Goal: Communication & Community: Participate in discussion

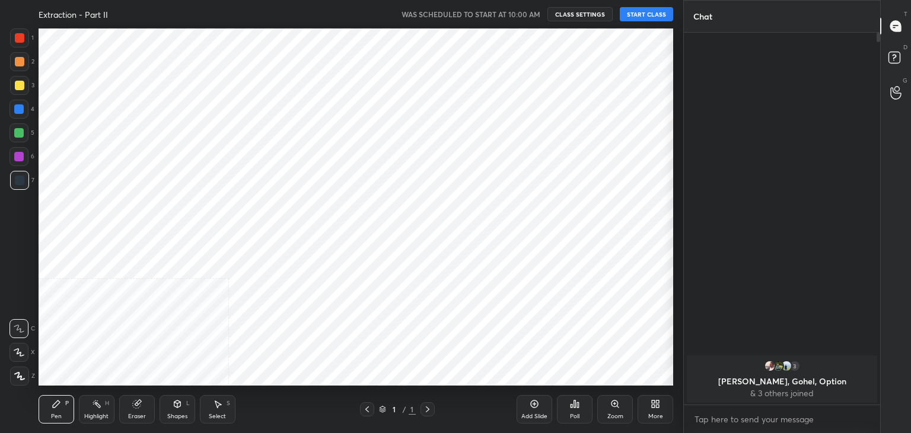
scroll to position [58952, 58674]
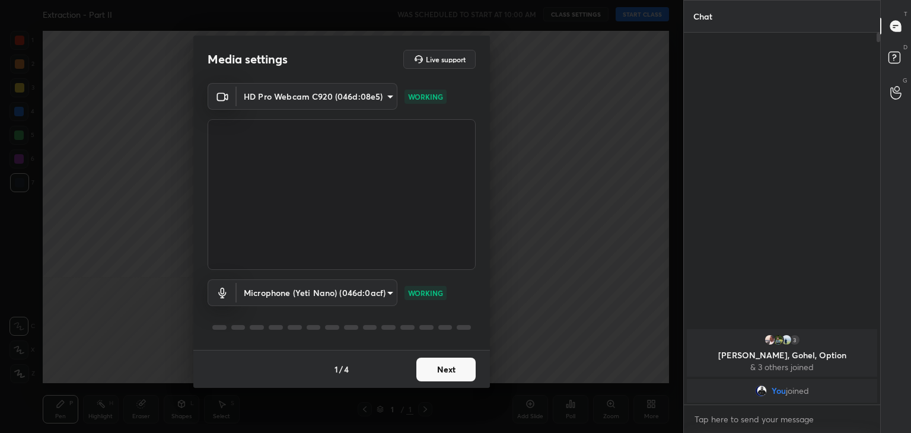
click at [443, 363] on button "Next" at bounding box center [445, 370] width 59 height 24
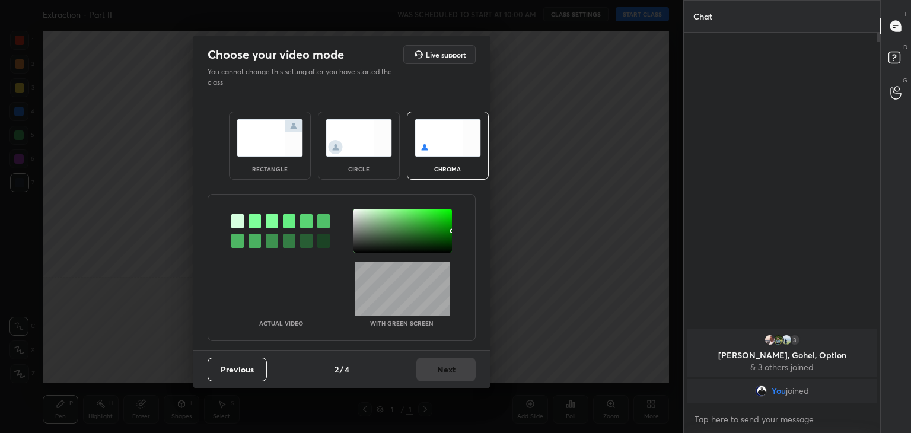
click at [253, 220] on div at bounding box center [255, 221] width 12 height 14
click at [356, 214] on div at bounding box center [402, 231] width 98 height 44
click at [440, 362] on button "Next" at bounding box center [445, 370] width 59 height 24
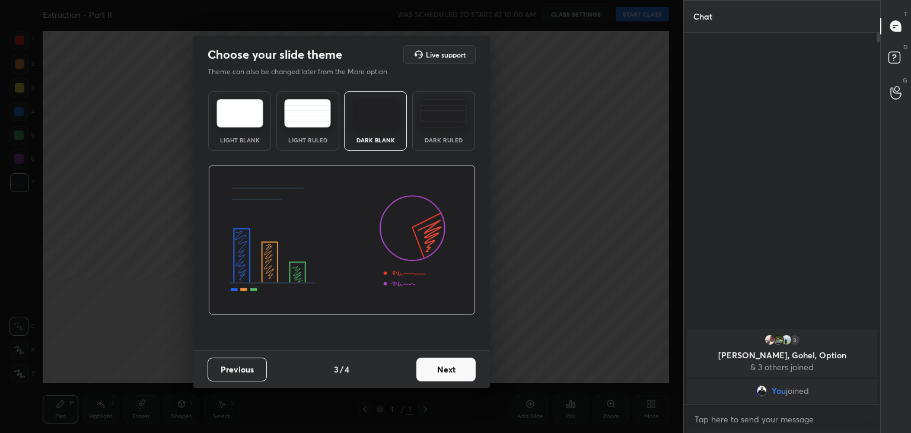
click at [448, 368] on button "Next" at bounding box center [445, 370] width 59 height 24
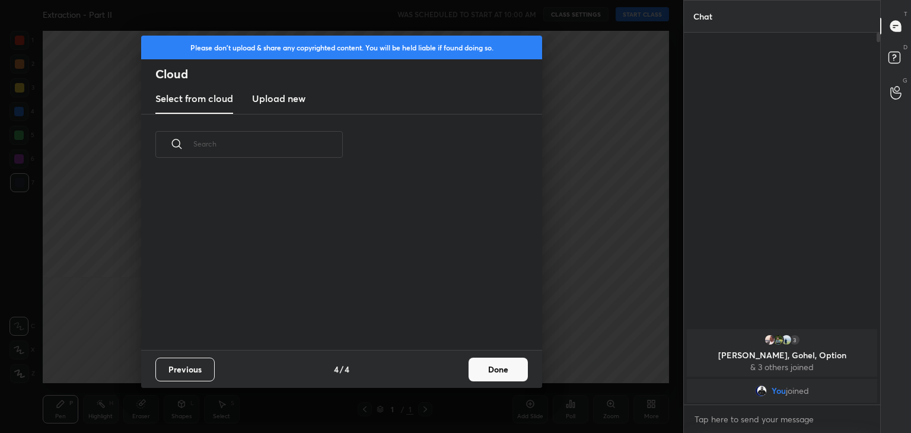
click at [486, 369] on button "Done" at bounding box center [498, 370] width 59 height 24
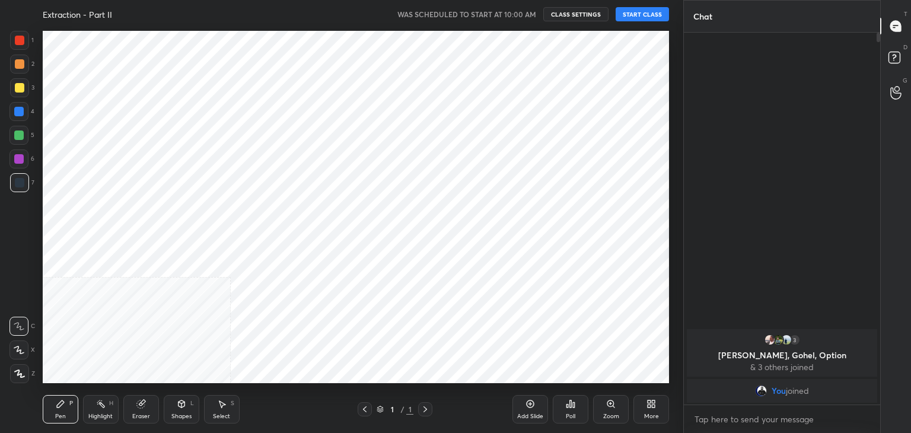
scroll to position [176, 381]
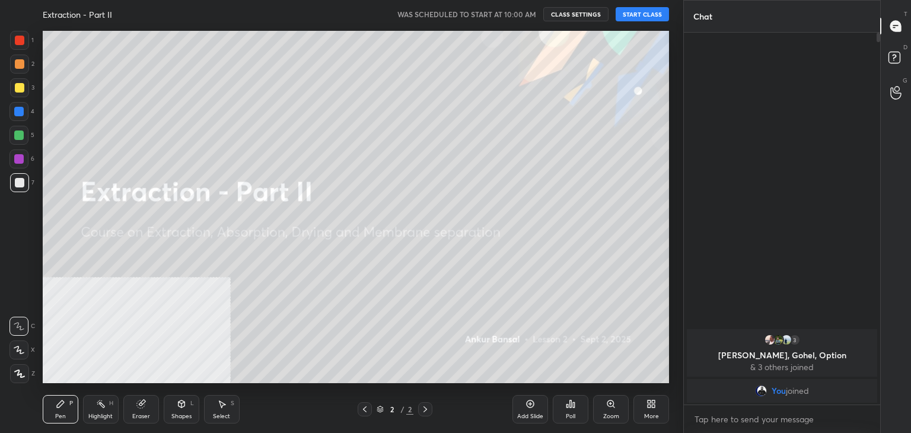
click at [642, 14] on button "START CLASS" at bounding box center [642, 14] width 53 height 14
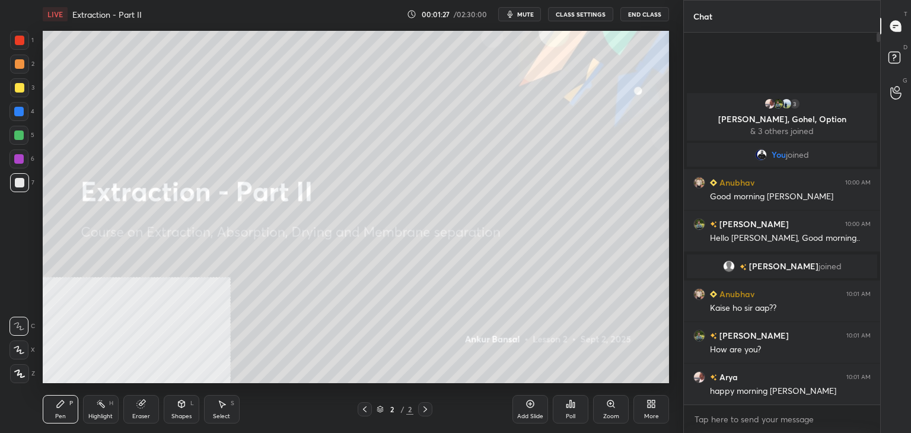
click at [643, 405] on div "More" at bounding box center [651, 409] width 36 height 28
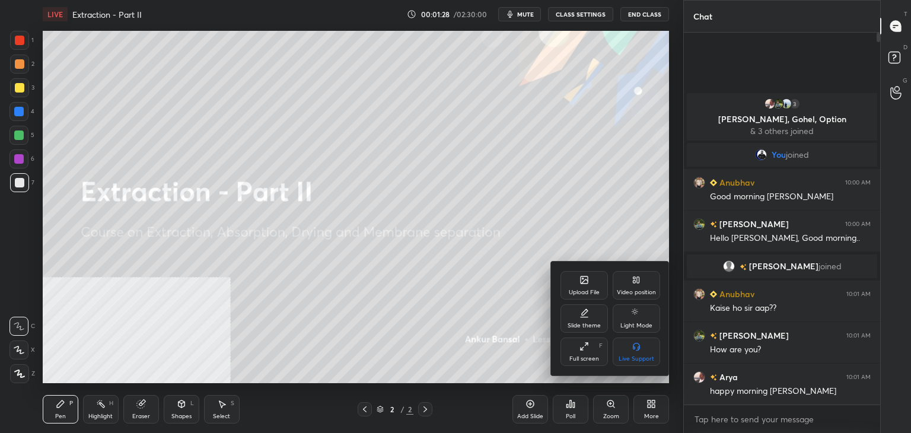
click at [574, 278] on div "Upload File" at bounding box center [583, 285] width 47 height 28
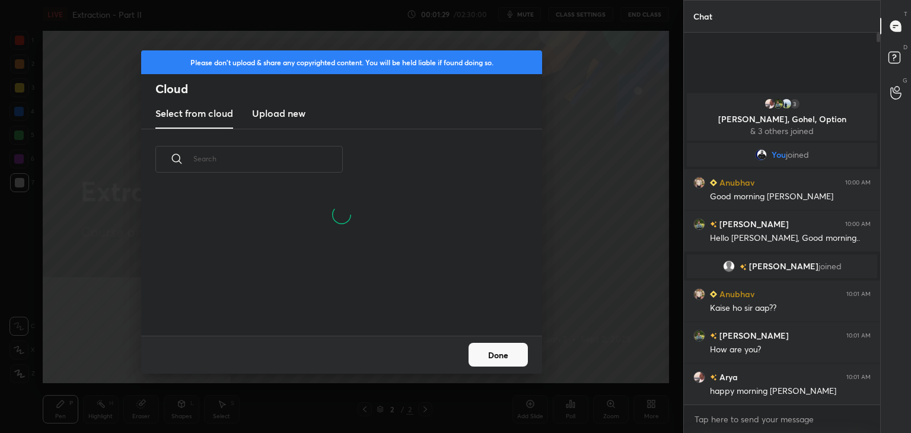
click at [300, 113] on h3 "Upload new" at bounding box center [278, 113] width 53 height 14
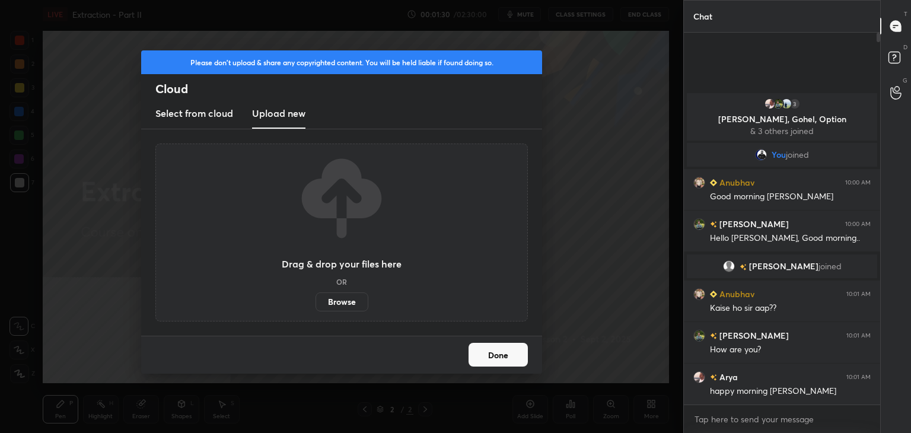
click at [335, 295] on label "Browse" at bounding box center [342, 301] width 53 height 19
click at [316, 295] on input "Browse" at bounding box center [316, 301] width 0 height 19
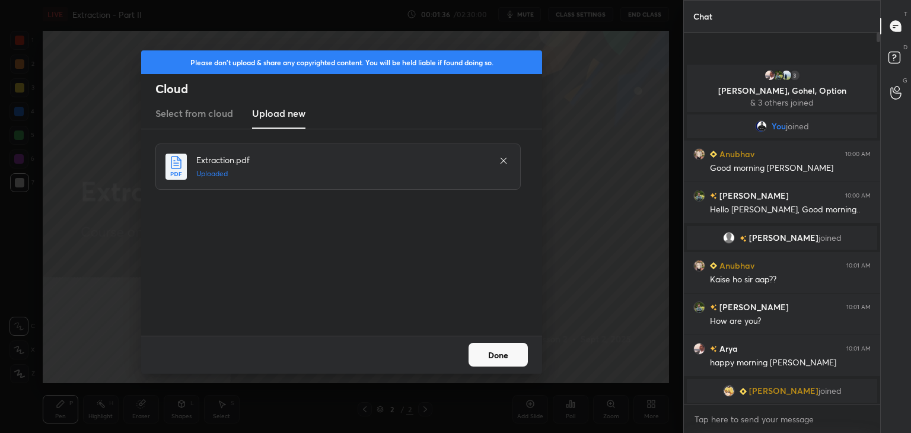
click at [514, 355] on button "Done" at bounding box center [498, 355] width 59 height 24
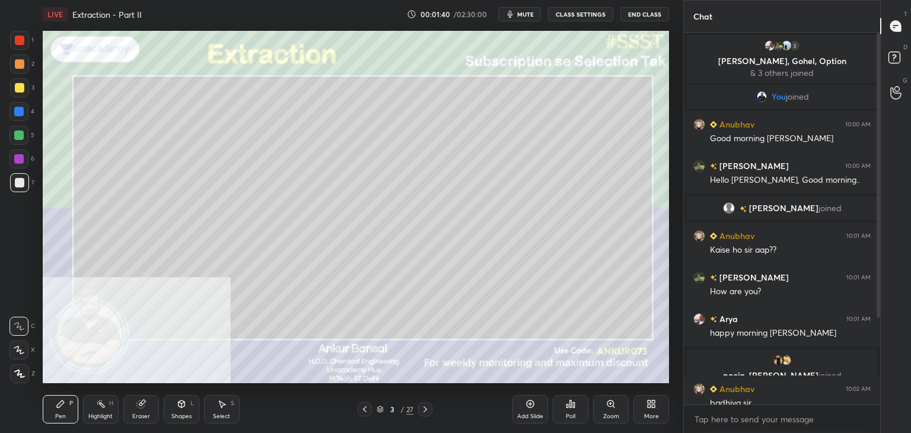
click at [17, 348] on icon at bounding box center [19, 350] width 11 height 8
click at [178, 413] on div "Shapes" at bounding box center [181, 416] width 20 height 6
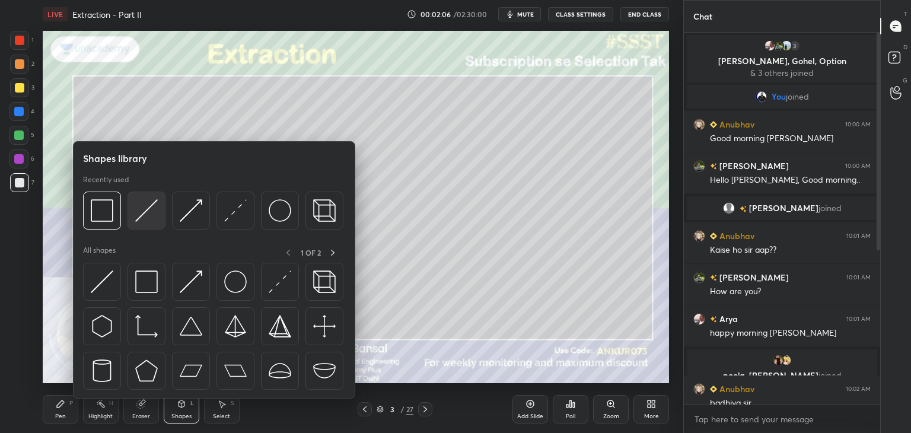
click at [144, 202] on img at bounding box center [146, 210] width 23 height 23
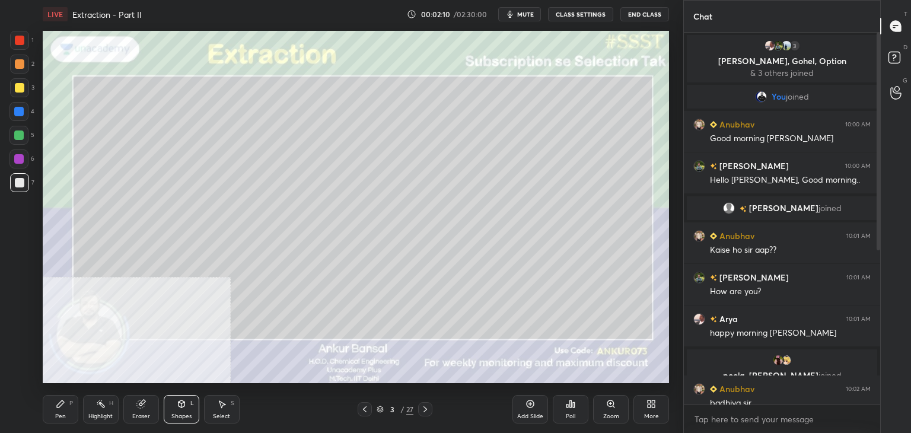
click at [59, 410] on div "Pen P" at bounding box center [61, 409] width 36 height 28
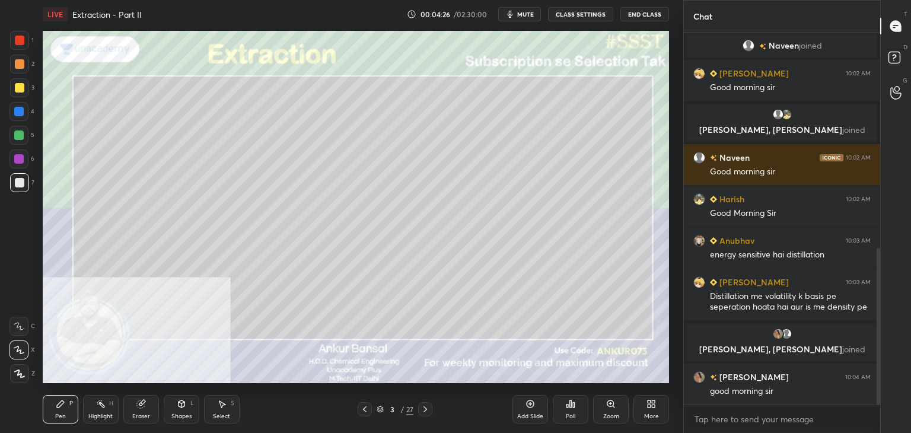
scroll to position [511, 0]
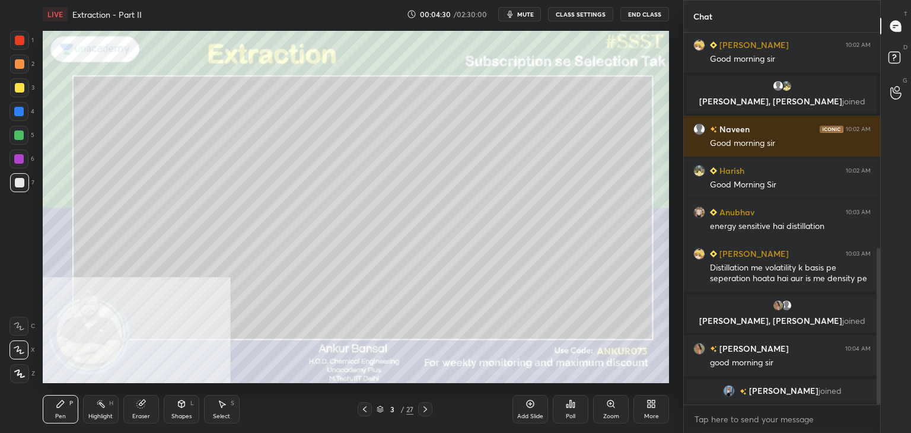
click at [425, 410] on icon at bounding box center [425, 408] width 9 height 9
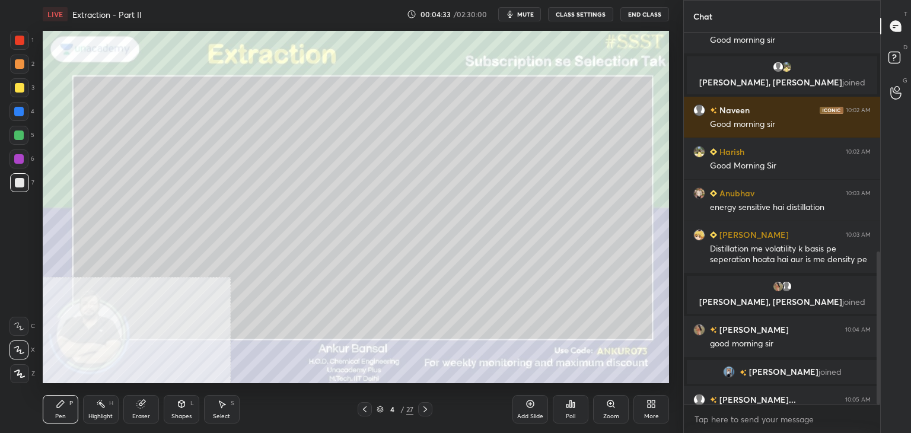
scroll to position [534, 0]
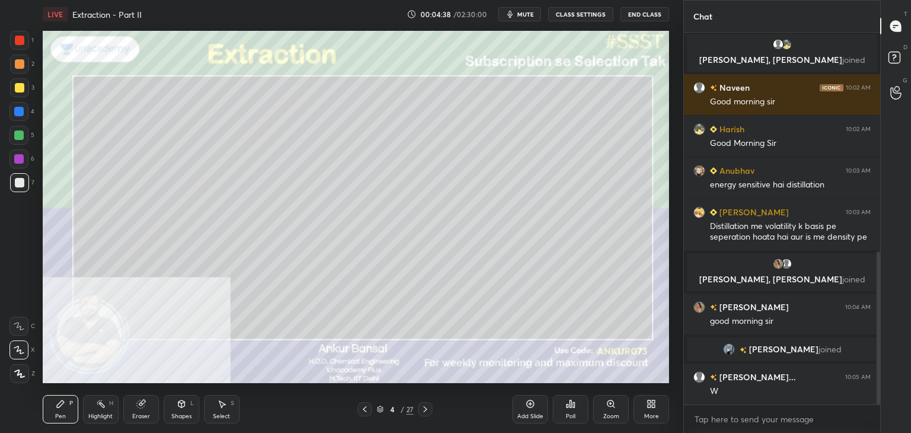
click at [365, 410] on icon at bounding box center [365, 409] width 4 height 6
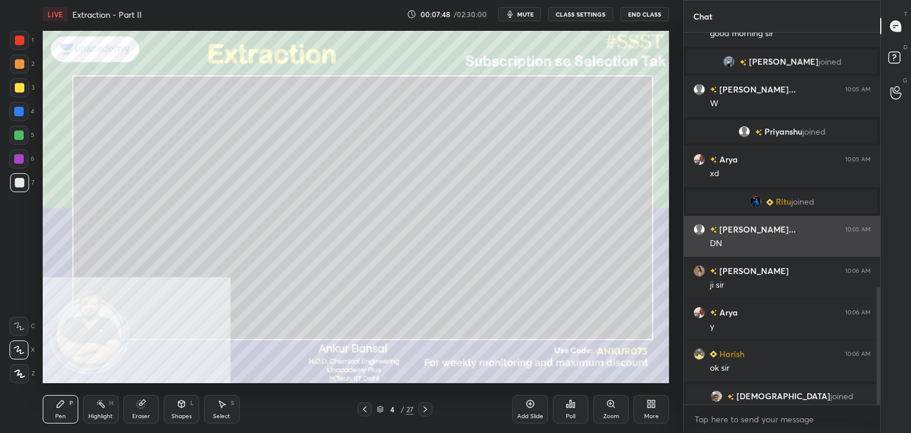
scroll to position [804, 0]
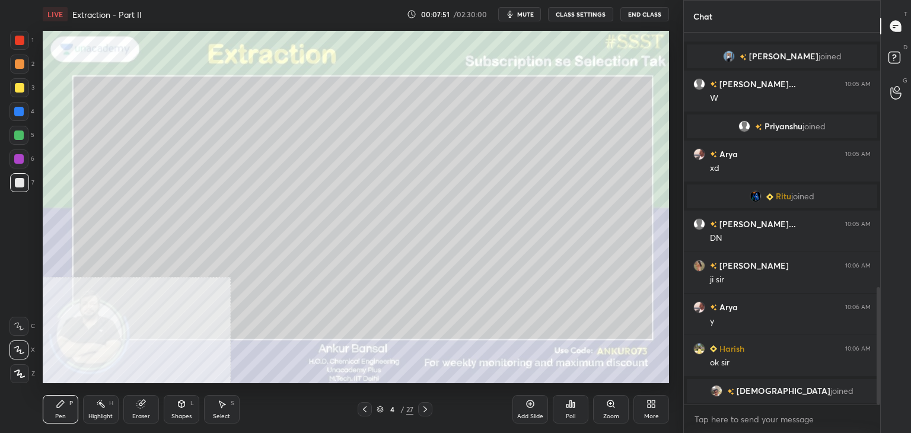
click at [426, 407] on icon at bounding box center [425, 408] width 9 height 9
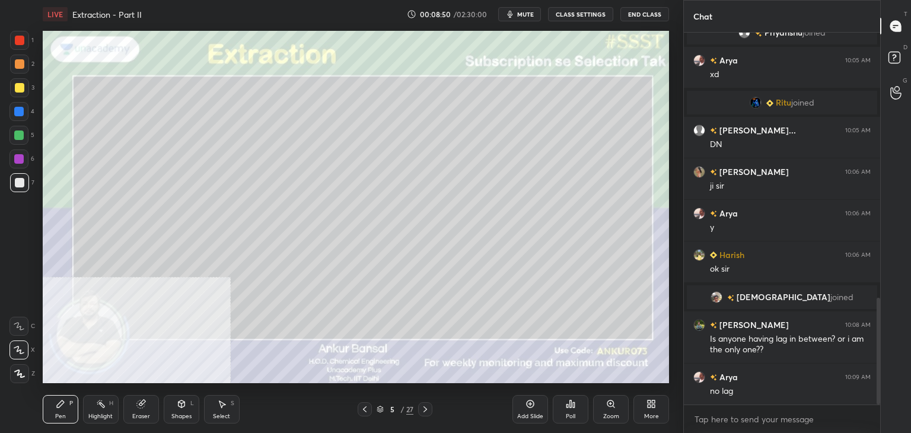
scroll to position [928, 0]
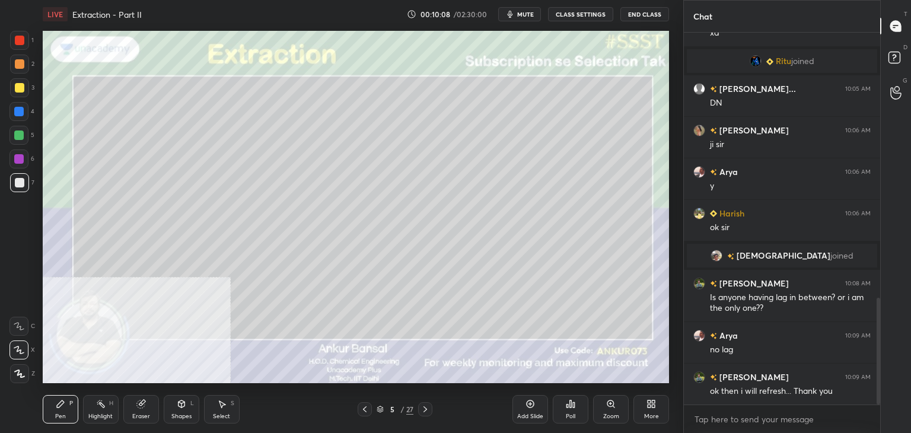
click at [422, 409] on icon at bounding box center [425, 408] width 9 height 9
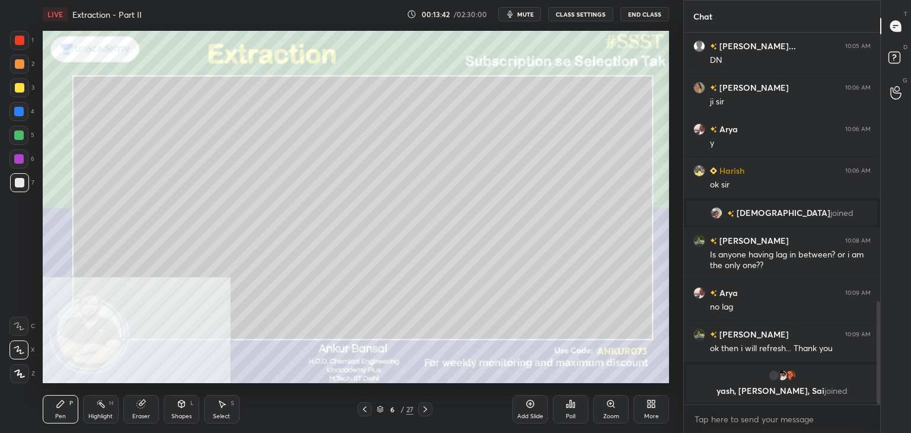
scroll to position [929, 0]
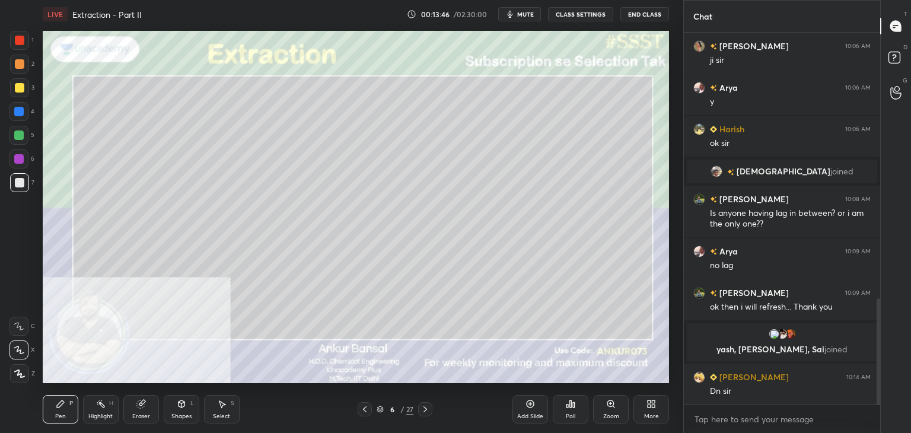
click at [425, 407] on icon at bounding box center [425, 409] width 4 height 6
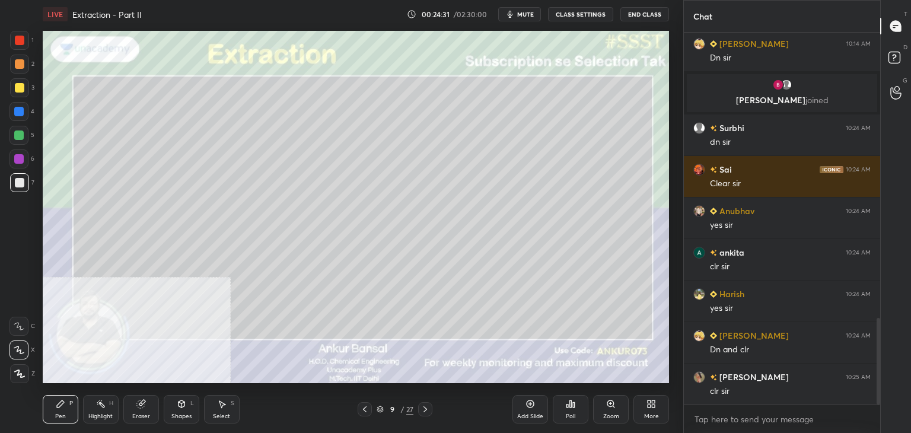
scroll to position [1267, 0]
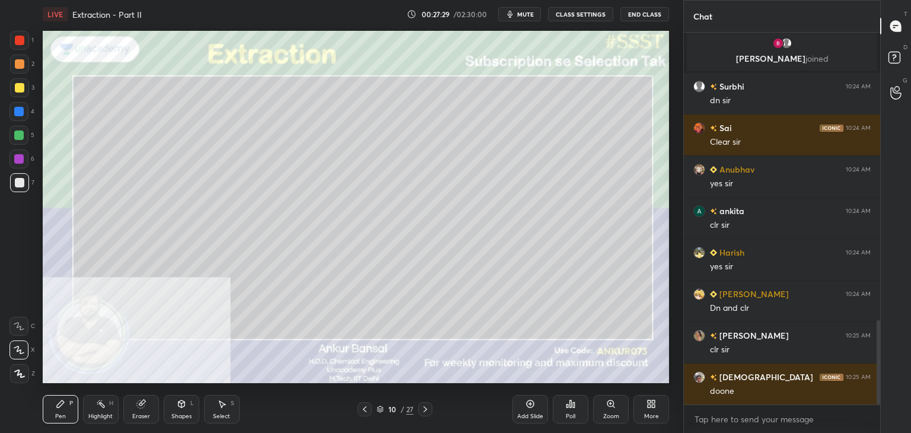
click at [147, 409] on div "Eraser" at bounding box center [141, 409] width 36 height 28
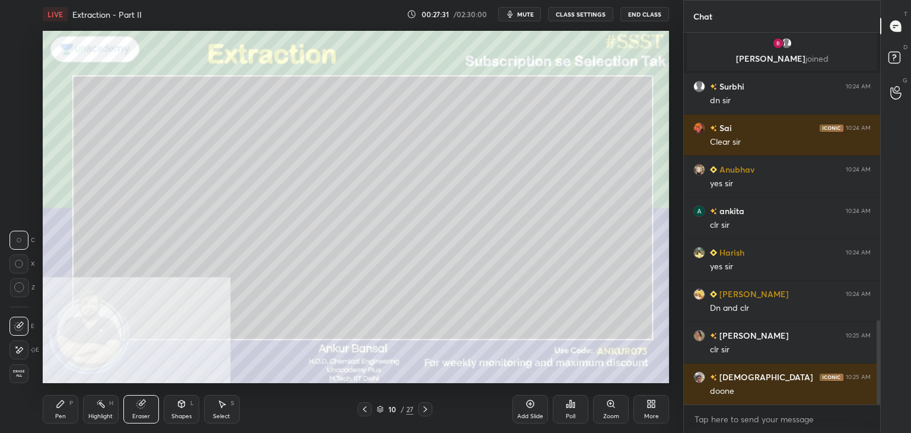
click at [23, 349] on icon at bounding box center [20, 350] width 7 height 6
click at [53, 415] on div "Pen P" at bounding box center [61, 409] width 36 height 28
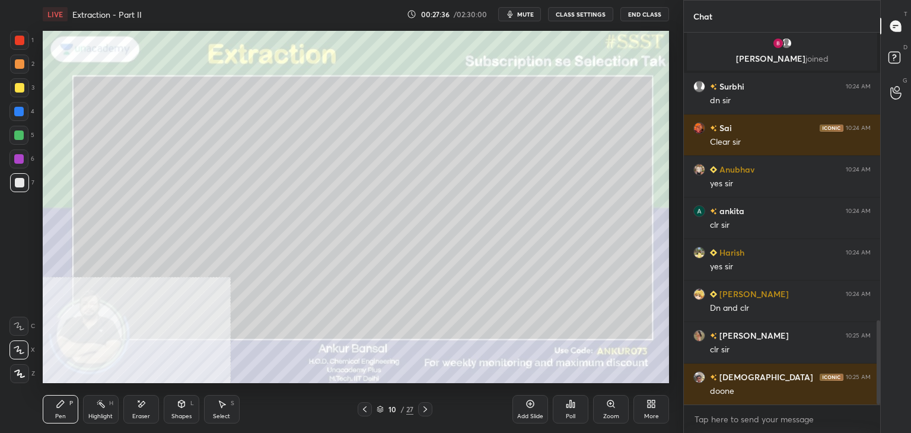
click at [425, 410] on icon at bounding box center [425, 408] width 9 height 9
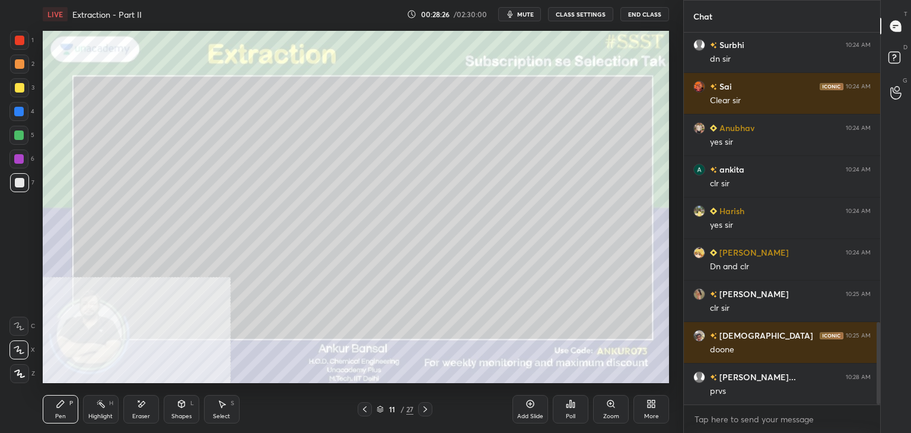
click at [150, 402] on div "Eraser" at bounding box center [141, 409] width 36 height 28
click at [62, 409] on icon at bounding box center [60, 403] width 9 height 9
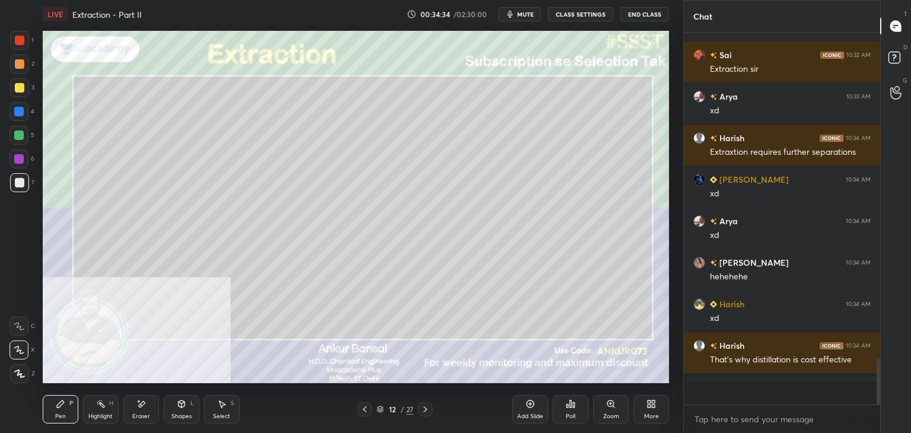
scroll to position [368, 193]
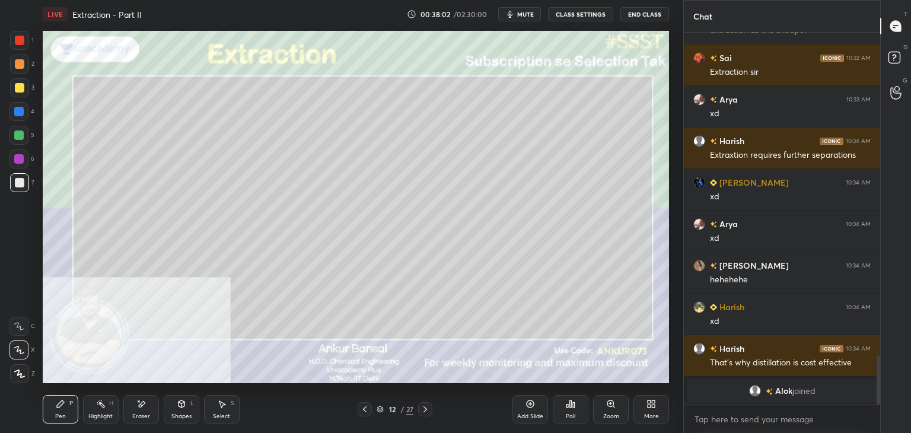
click at [649, 407] on icon at bounding box center [649, 405] width 3 height 3
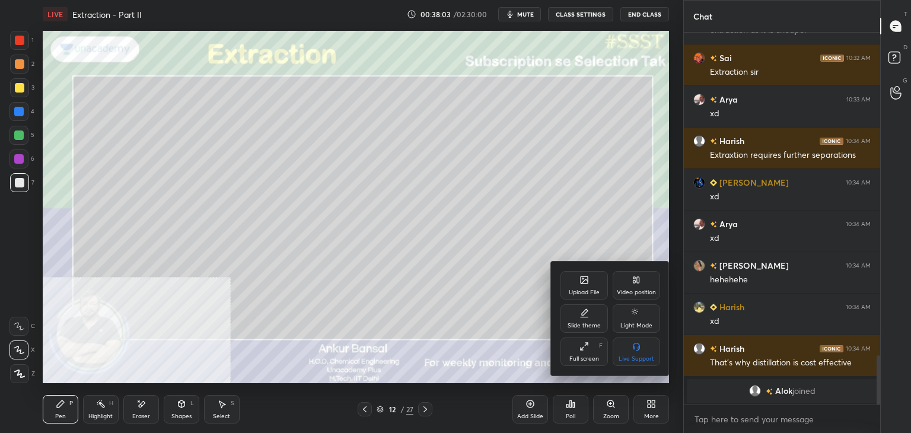
click at [585, 292] on div "Upload File" at bounding box center [584, 292] width 31 height 6
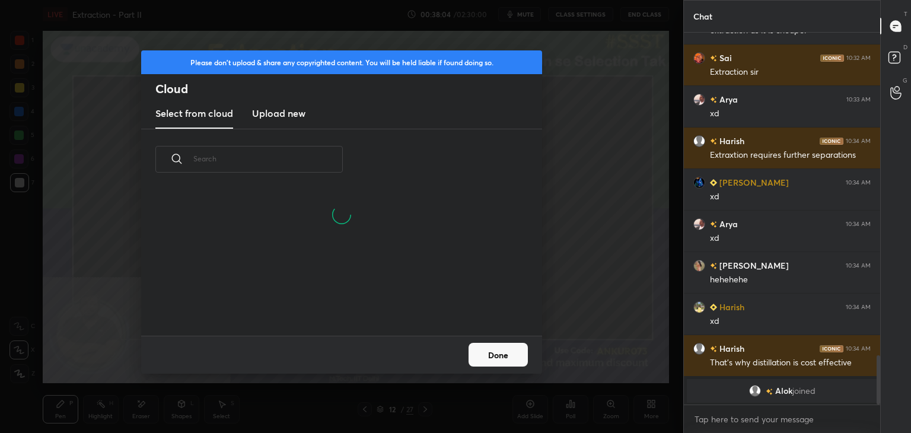
click at [283, 112] on h3 "Upload new" at bounding box center [278, 113] width 53 height 14
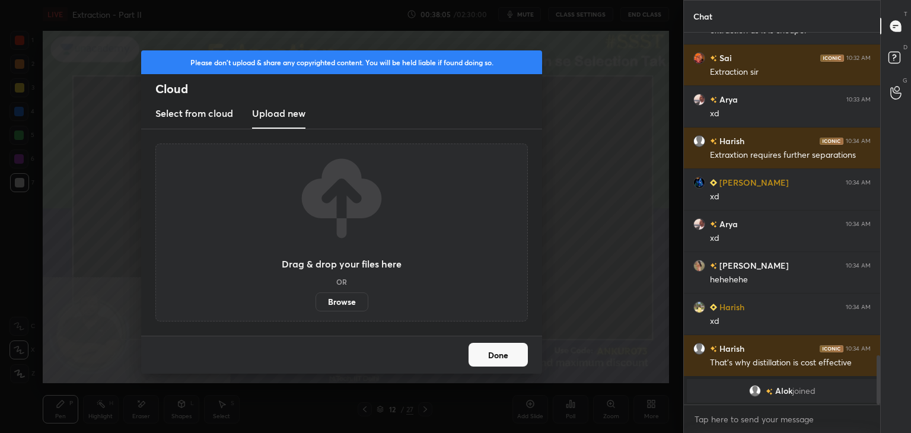
click at [338, 305] on label "Browse" at bounding box center [342, 301] width 53 height 19
click at [316, 305] on input "Browse" at bounding box center [316, 301] width 0 height 19
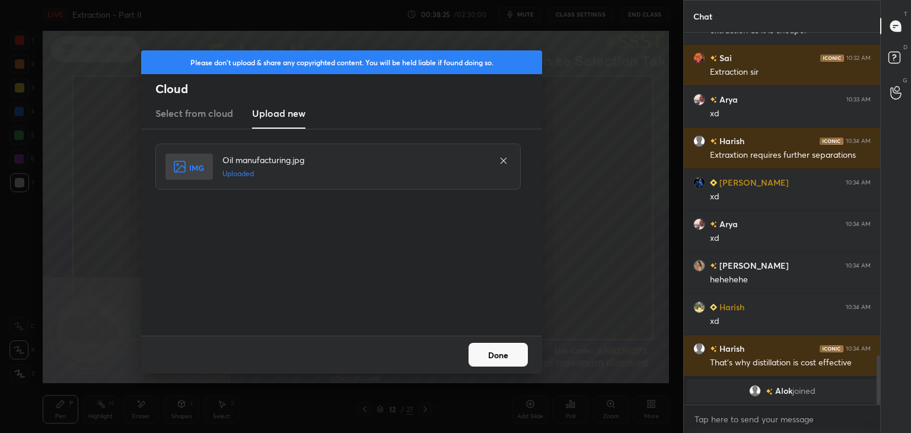
click at [482, 353] on button "Done" at bounding box center [498, 355] width 59 height 24
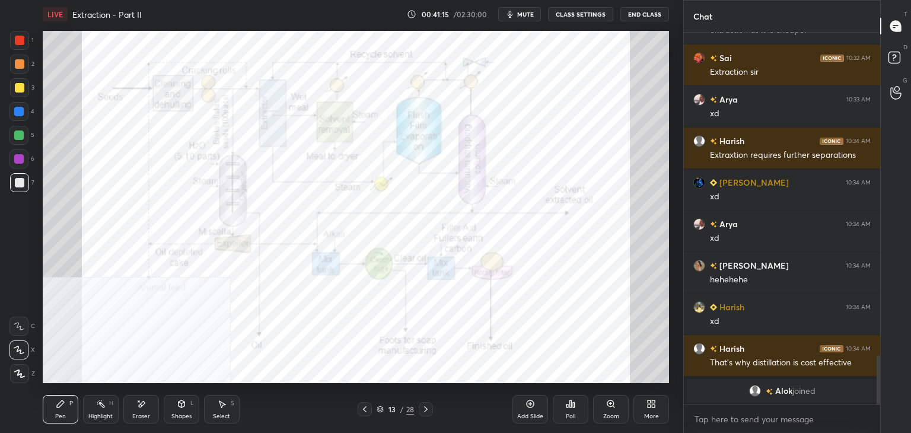
click at [17, 36] on div at bounding box center [19, 40] width 9 height 9
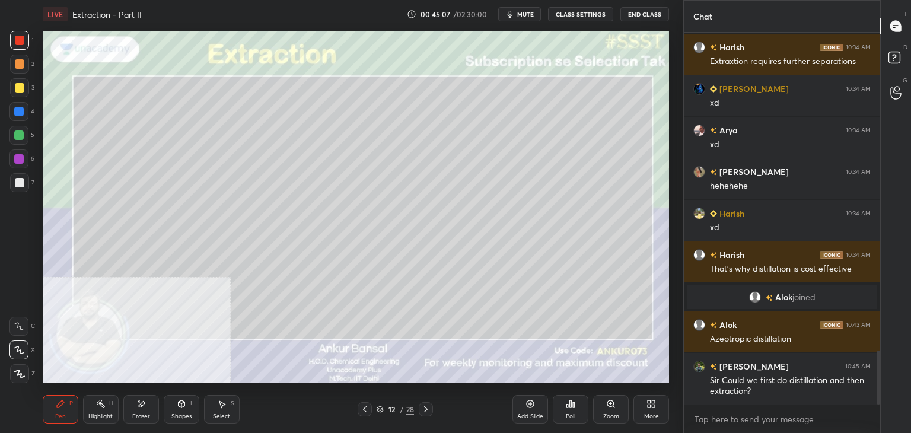
scroll to position [2181, 0]
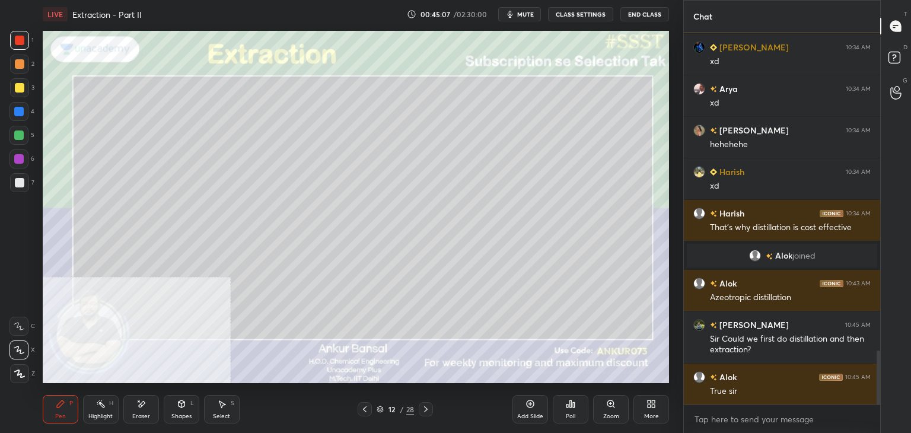
click at [139, 410] on div "Eraser" at bounding box center [141, 409] width 36 height 28
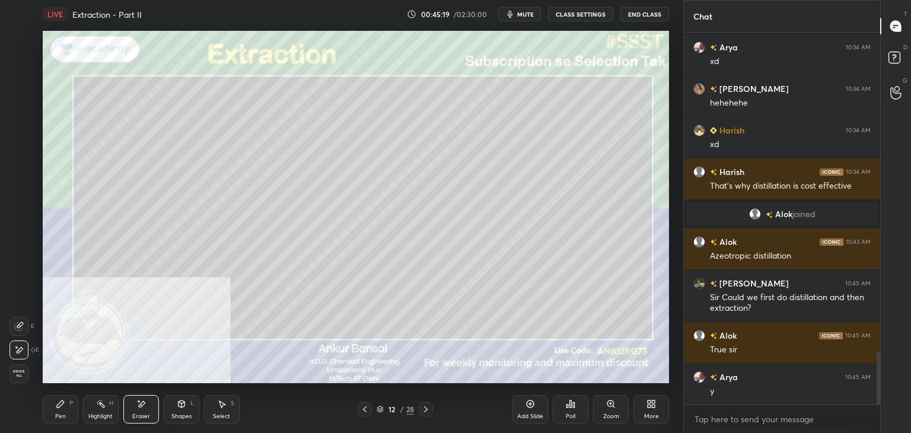
click at [64, 405] on icon at bounding box center [60, 403] width 9 height 9
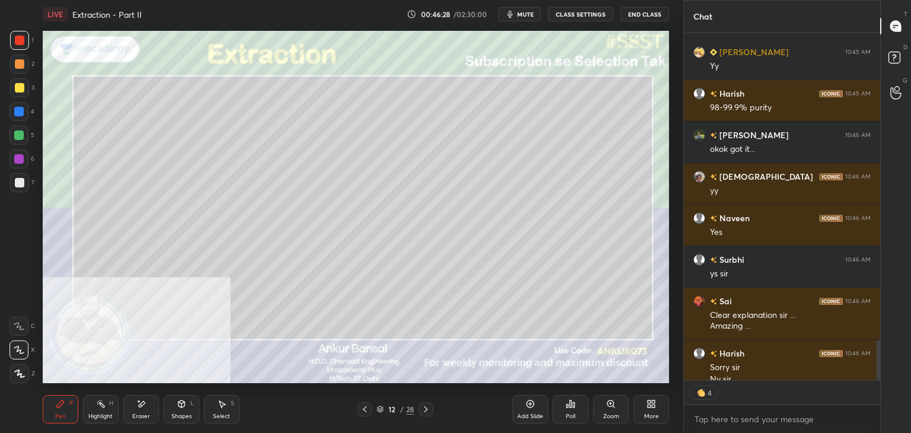
scroll to position [2880, 0]
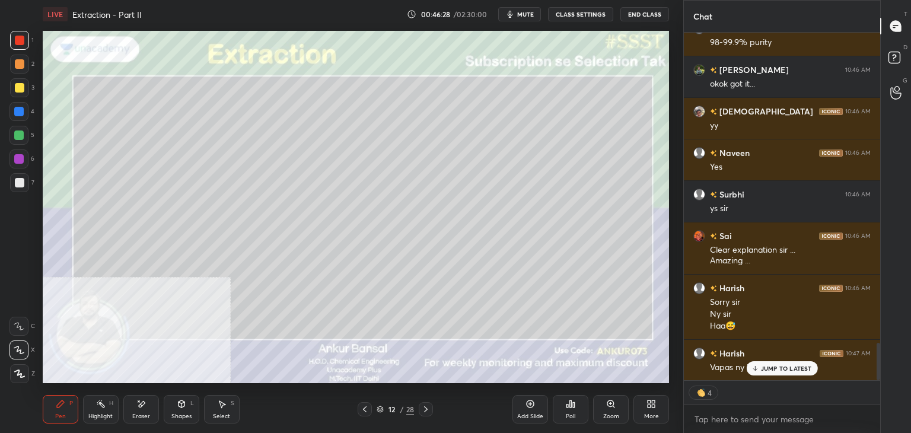
click at [21, 180] on div at bounding box center [19, 182] width 9 height 9
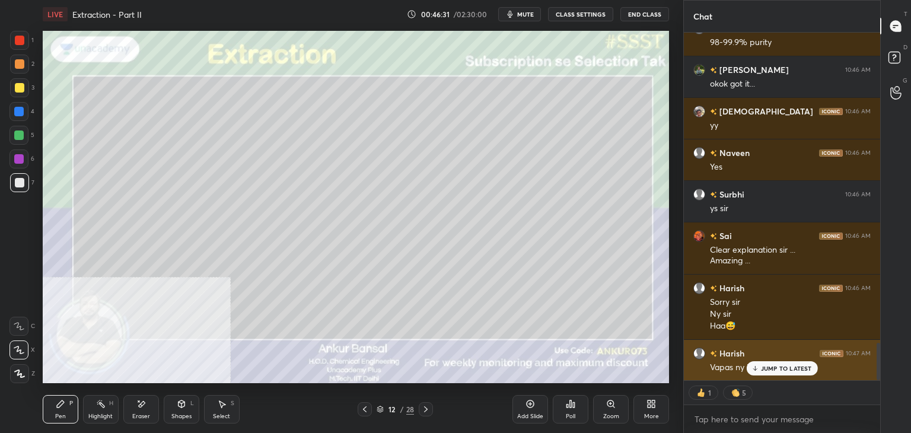
click at [760, 369] on div "JUMP TO LATEST" at bounding box center [781, 368] width 71 height 14
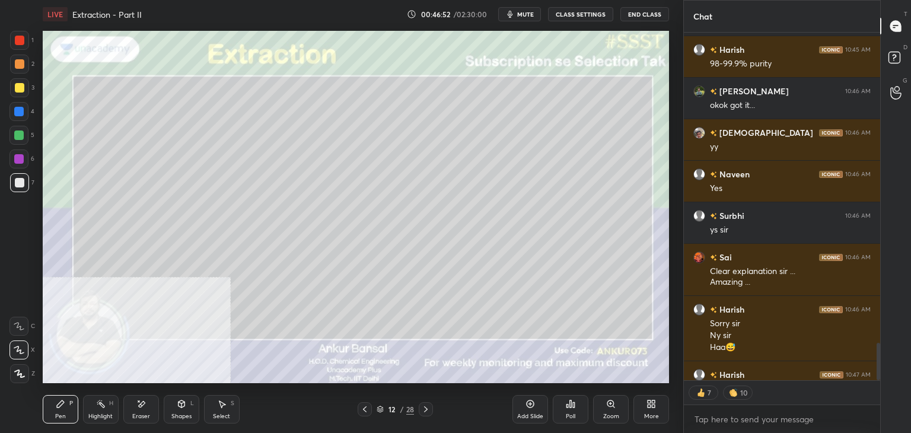
scroll to position [368, 193]
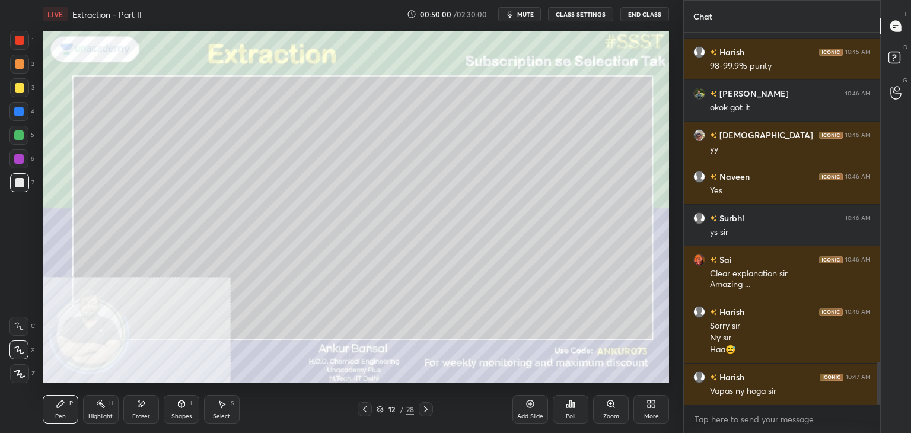
click at [424, 407] on icon at bounding box center [425, 408] width 9 height 9
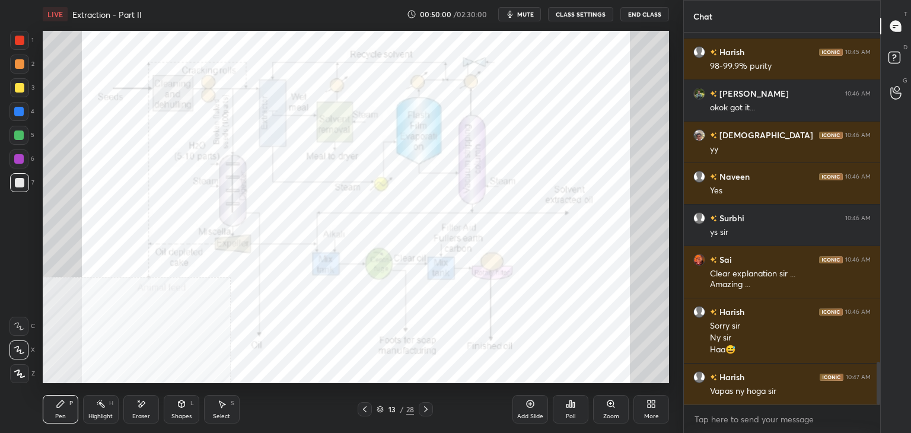
click at [422, 406] on icon at bounding box center [425, 408] width 9 height 9
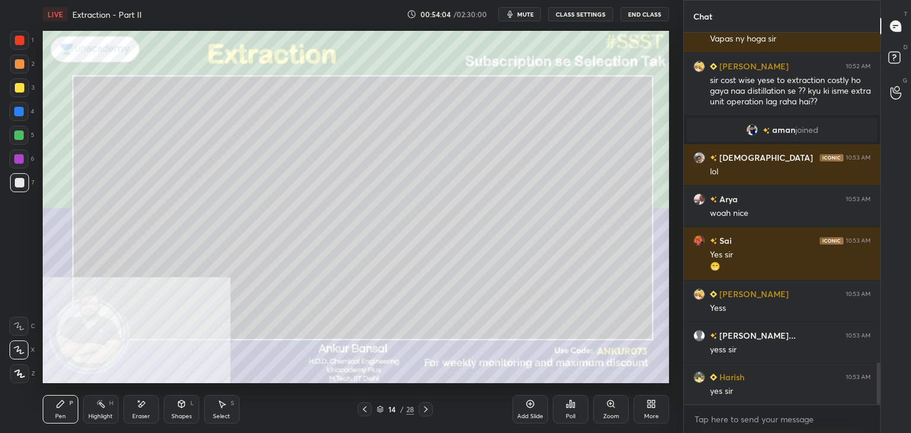
scroll to position [2952, 0]
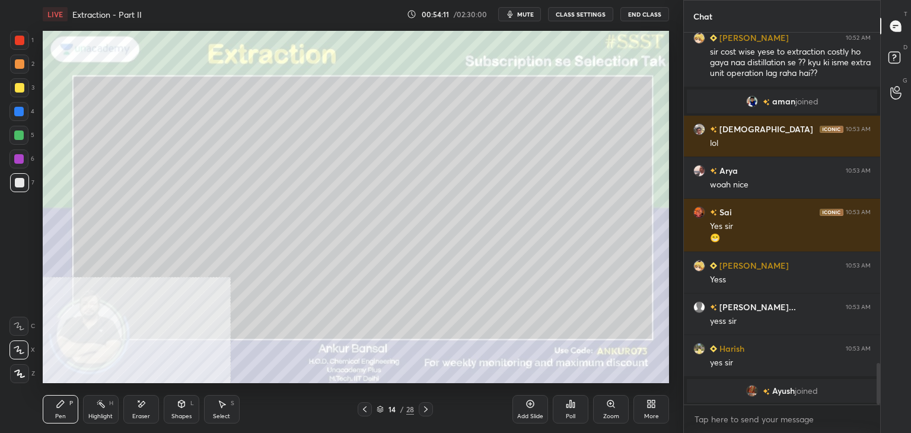
click at [142, 406] on icon at bounding box center [140, 404] width 9 height 10
click at [64, 406] on icon at bounding box center [60, 403] width 9 height 9
click at [427, 409] on icon at bounding box center [425, 408] width 9 height 9
click at [141, 409] on icon at bounding box center [140, 404] width 9 height 10
click at [58, 404] on icon at bounding box center [60, 403] width 7 height 7
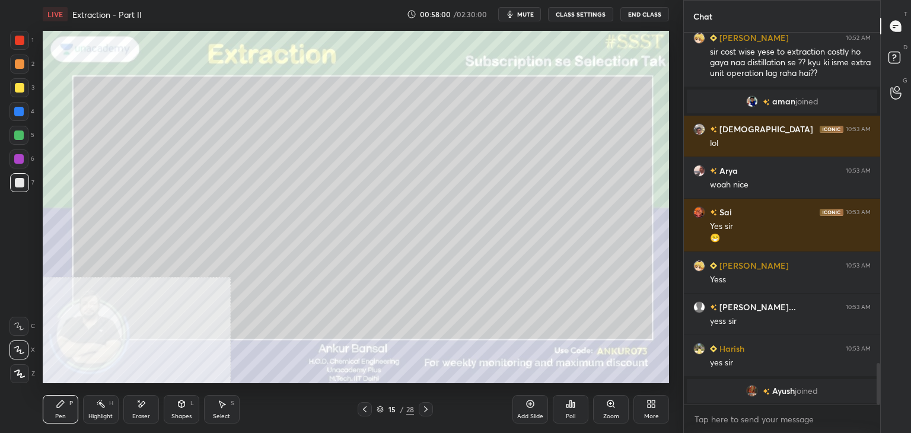
click at [142, 407] on icon at bounding box center [140, 404] width 9 height 10
click at [71, 409] on div "Pen P" at bounding box center [61, 409] width 36 height 28
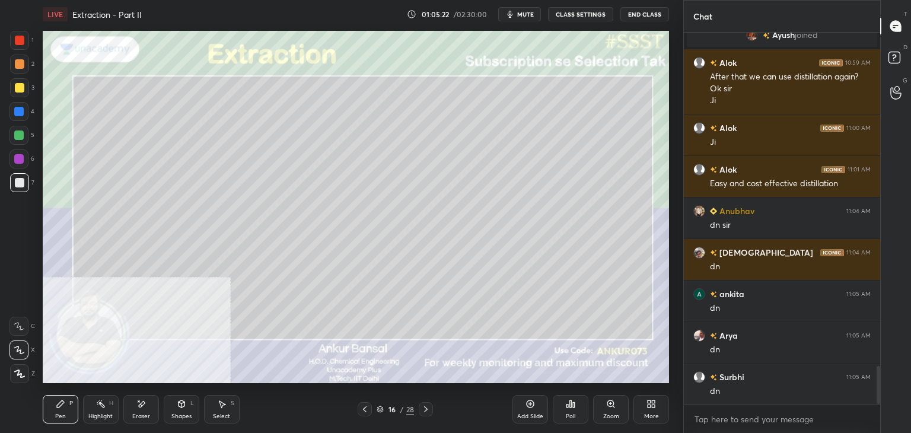
scroll to position [3257, 0]
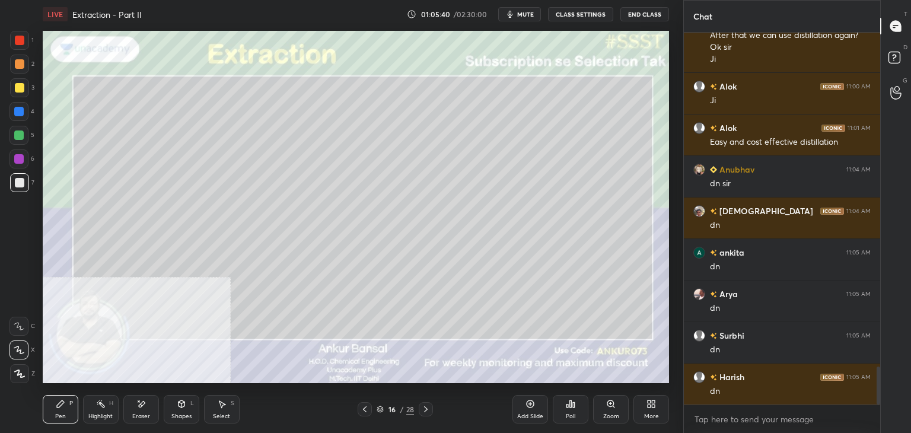
click at [427, 409] on icon at bounding box center [425, 408] width 9 height 9
click at [139, 406] on icon at bounding box center [142, 404] width 7 height 6
click at [66, 407] on div "Pen P" at bounding box center [61, 409] width 36 height 28
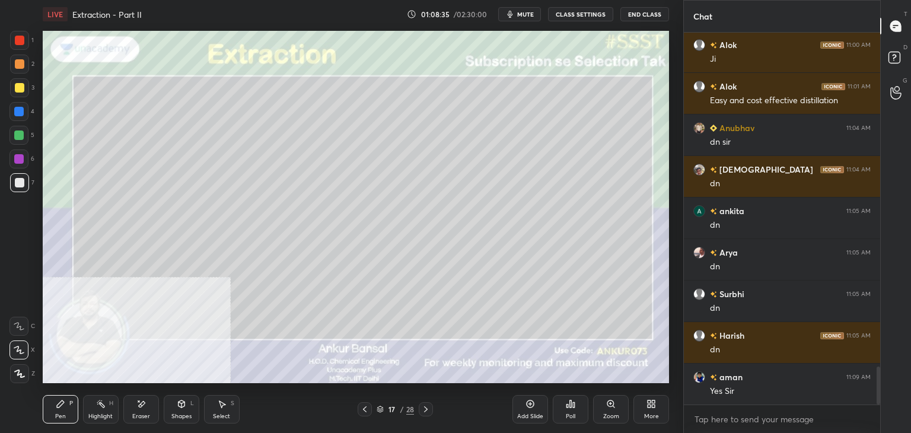
click at [155, 406] on div "Eraser" at bounding box center [141, 409] width 36 height 28
click at [72, 397] on div "Pen P" at bounding box center [61, 409] width 36 height 28
click at [426, 409] on icon at bounding box center [425, 408] width 9 height 9
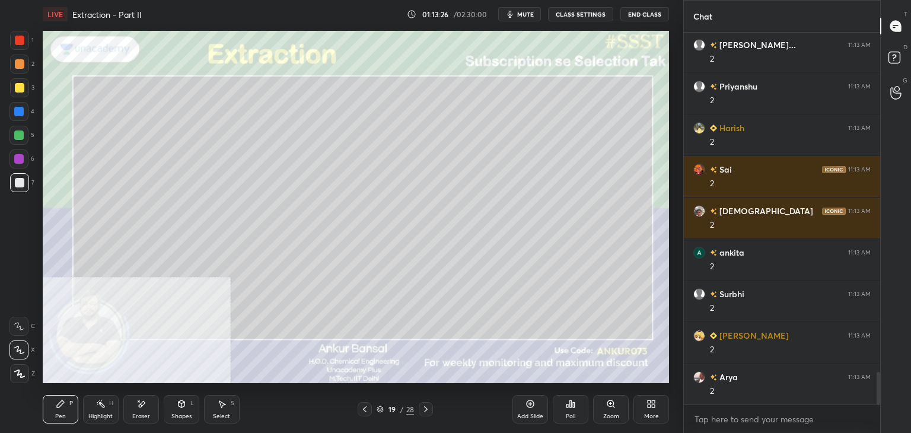
scroll to position [3964, 0]
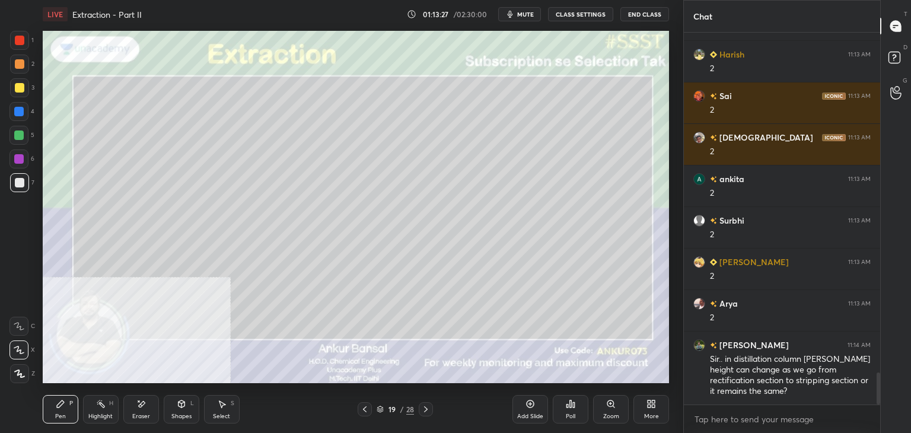
click at [212, 406] on div "Select S" at bounding box center [222, 409] width 36 height 28
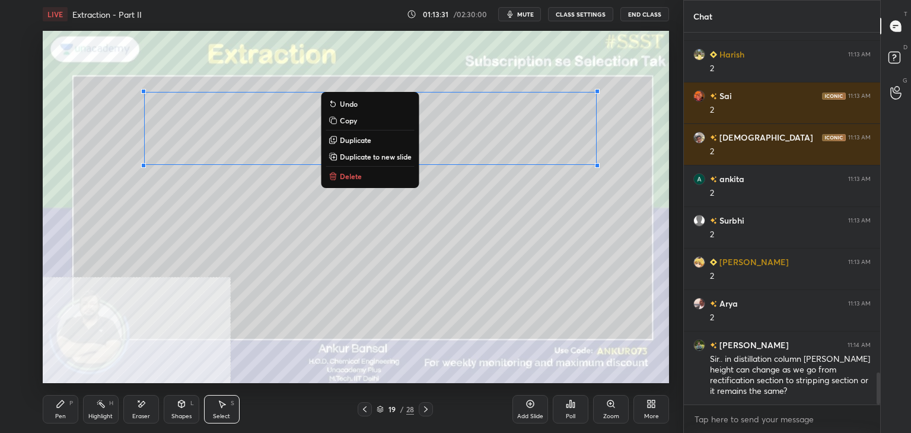
click at [336, 119] on icon at bounding box center [332, 120] width 9 height 9
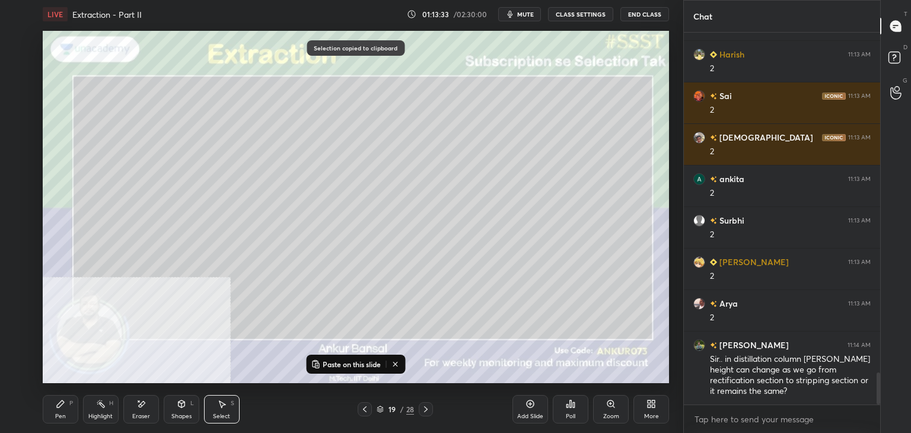
click at [337, 362] on p "Paste on this slide" at bounding box center [352, 363] width 58 height 9
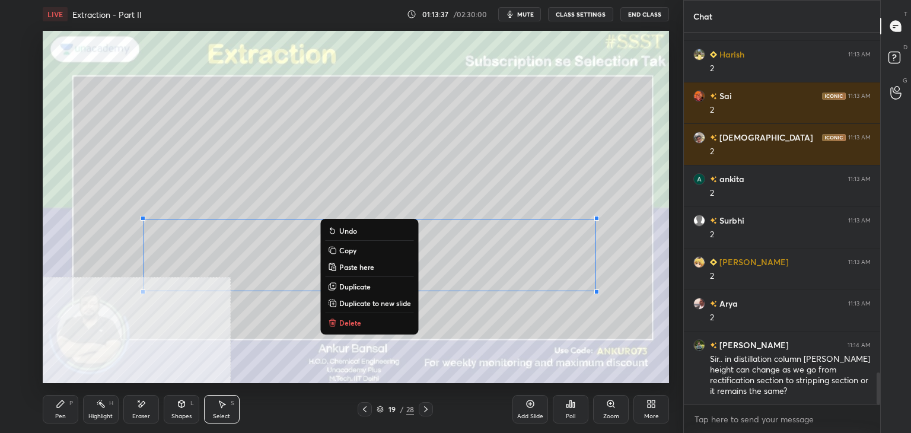
click at [66, 407] on div "Pen P" at bounding box center [61, 409] width 36 height 28
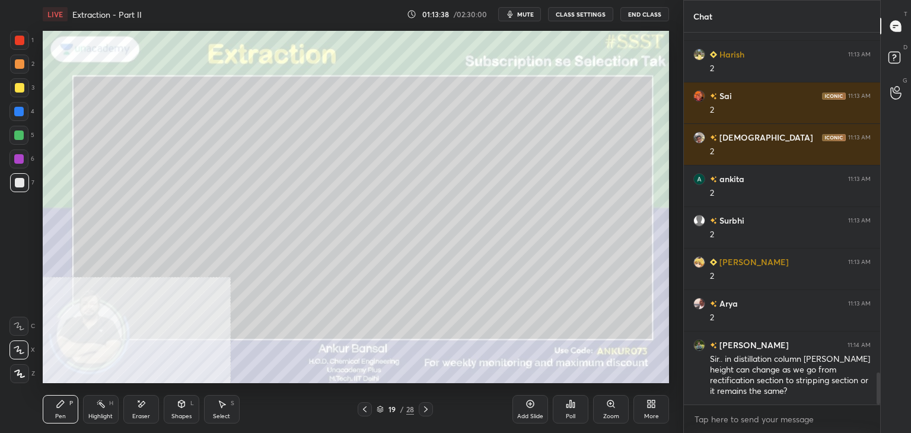
click at [139, 402] on icon at bounding box center [138, 400] width 1 height 1
click at [62, 407] on icon at bounding box center [60, 403] width 9 height 9
click at [128, 415] on div "Eraser" at bounding box center [141, 409] width 36 height 28
click at [63, 409] on div "Pen P" at bounding box center [61, 409] width 36 height 28
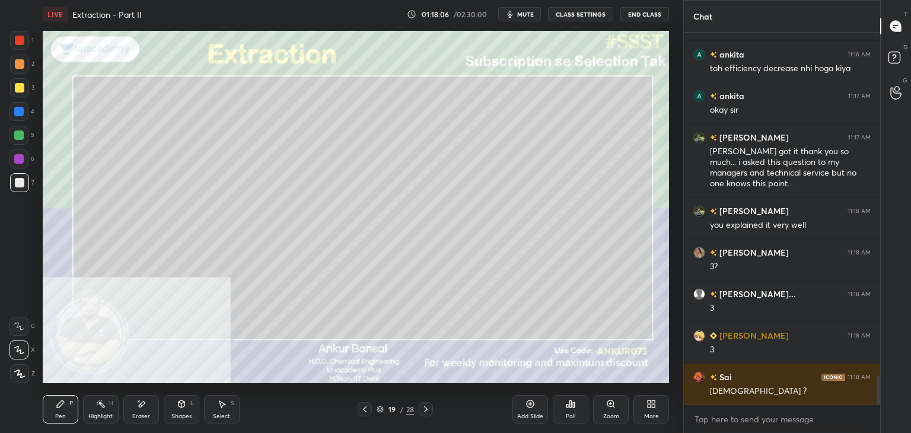
scroll to position [4569, 0]
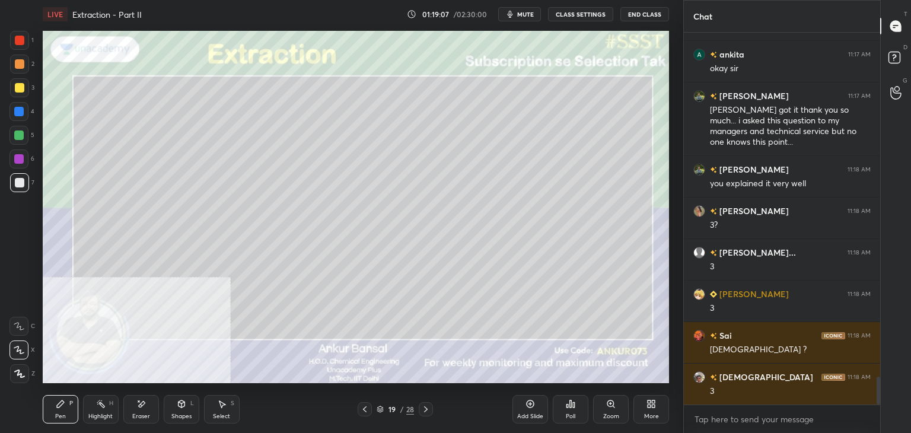
click at [145, 410] on div "Eraser" at bounding box center [141, 409] width 36 height 28
click at [65, 405] on div "Pen P" at bounding box center [61, 409] width 36 height 28
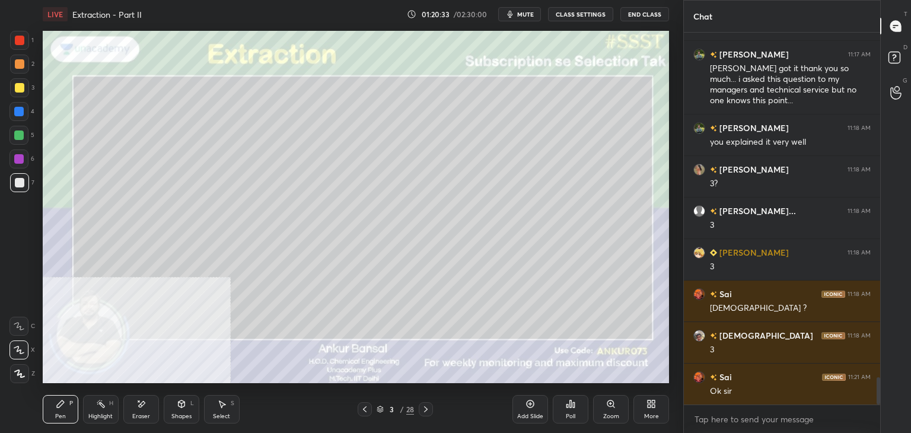
scroll to position [4652, 0]
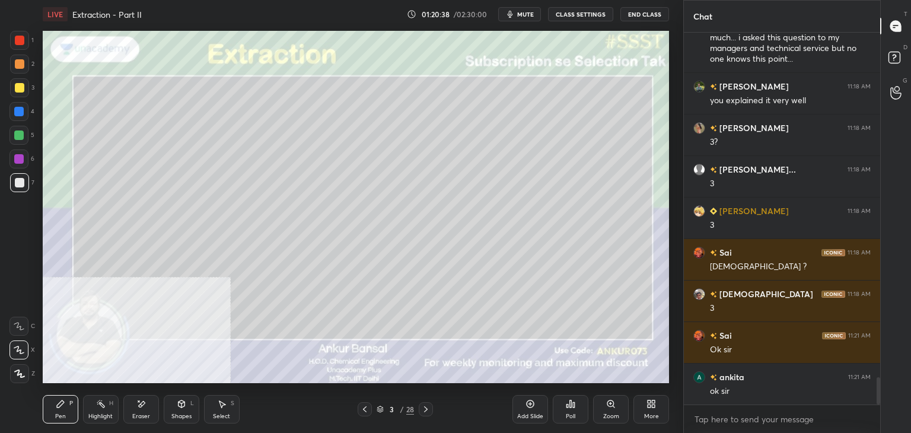
click at [571, 409] on div "Poll" at bounding box center [571, 409] width 36 height 28
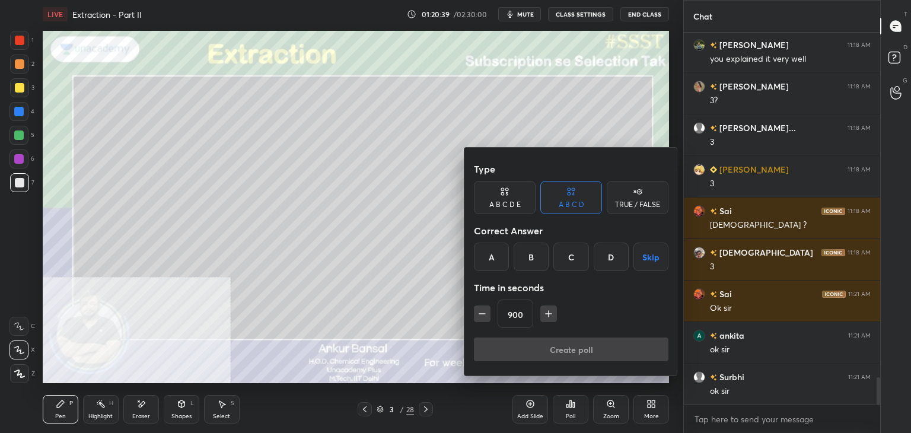
scroll to position [4735, 0]
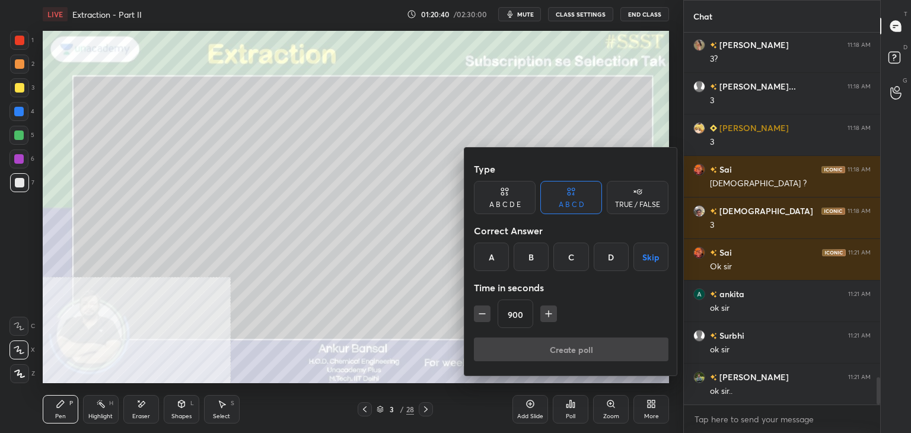
click at [656, 261] on button "Skip" at bounding box center [650, 257] width 35 height 28
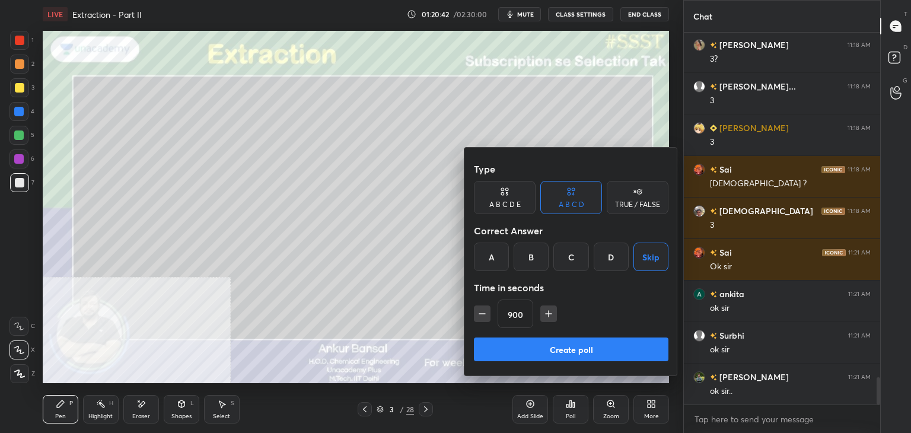
click at [581, 351] on button "Create poll" at bounding box center [571, 349] width 195 height 24
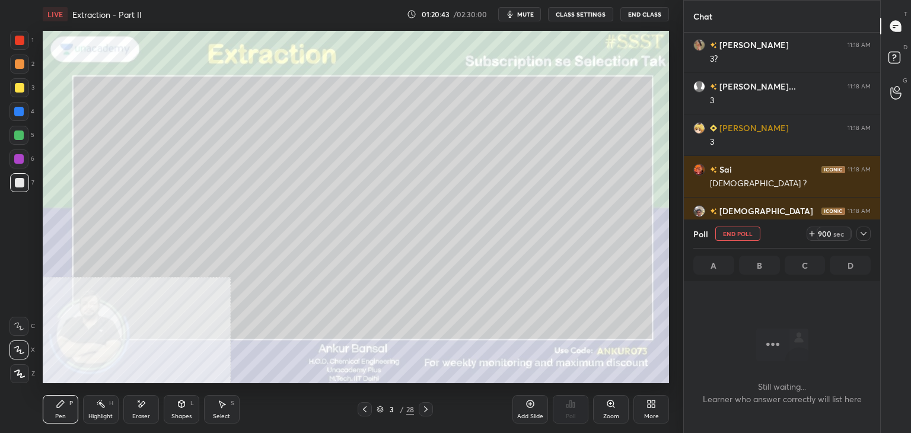
scroll to position [0, 0]
click at [860, 234] on icon at bounding box center [863, 233] width 9 height 9
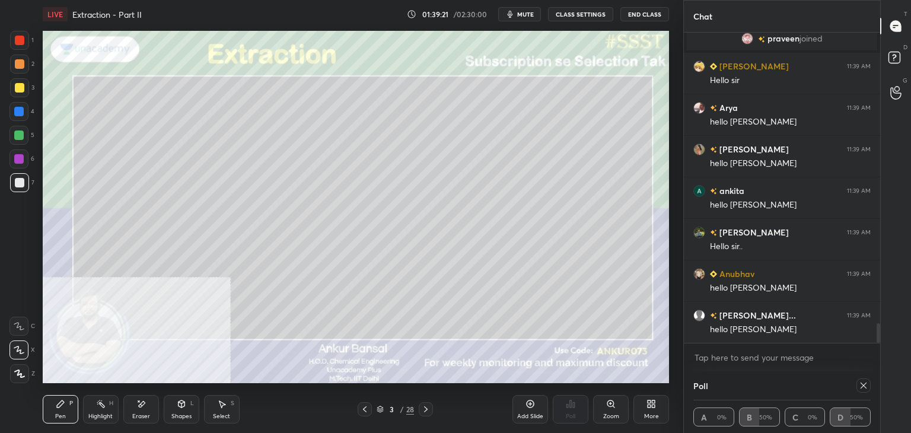
scroll to position [4597, 0]
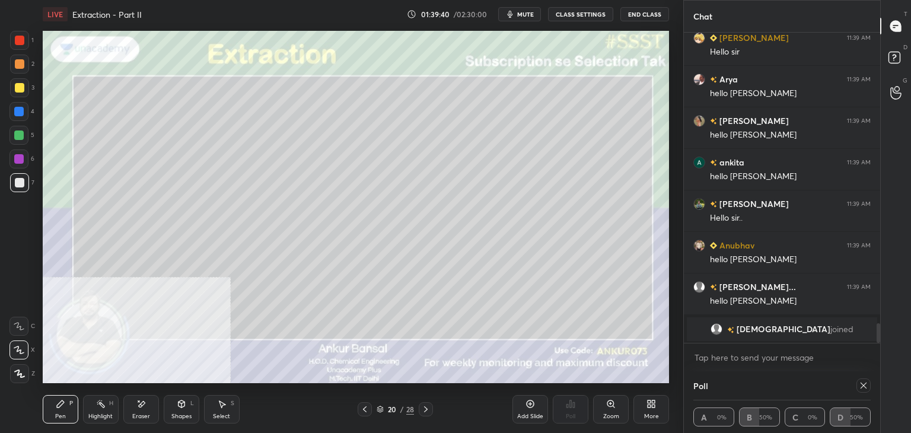
click at [864, 380] on div at bounding box center [863, 385] width 14 height 14
type textarea "x"
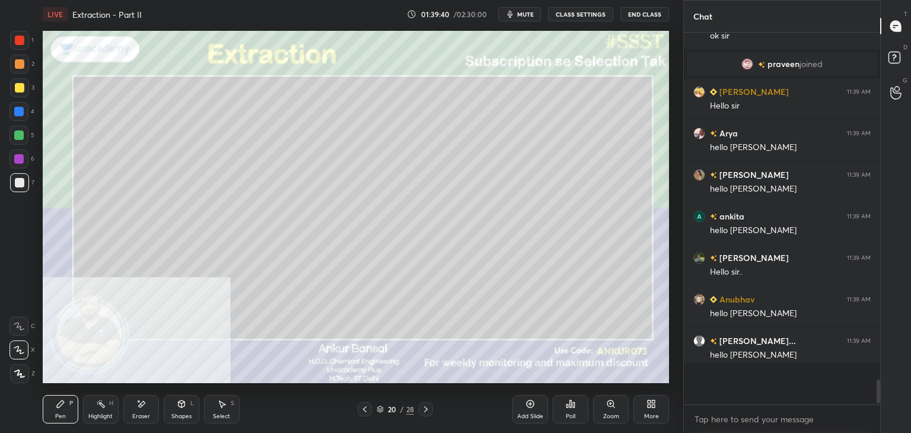
scroll to position [4, 4]
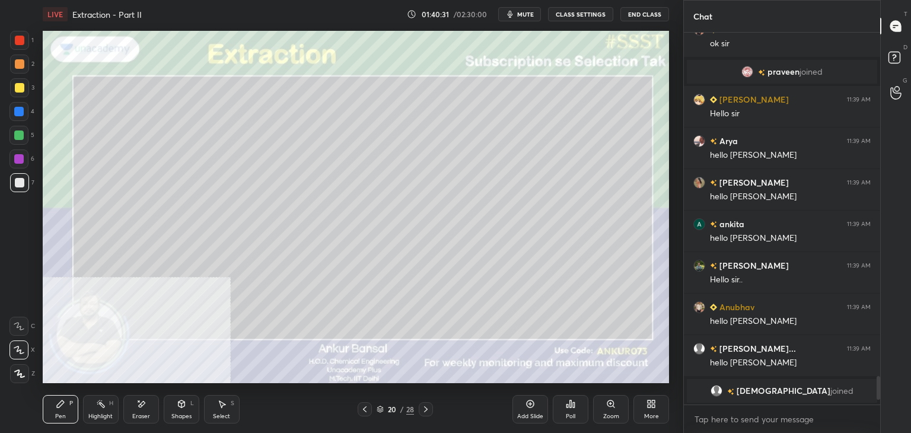
click at [567, 402] on icon at bounding box center [570, 403] width 9 height 9
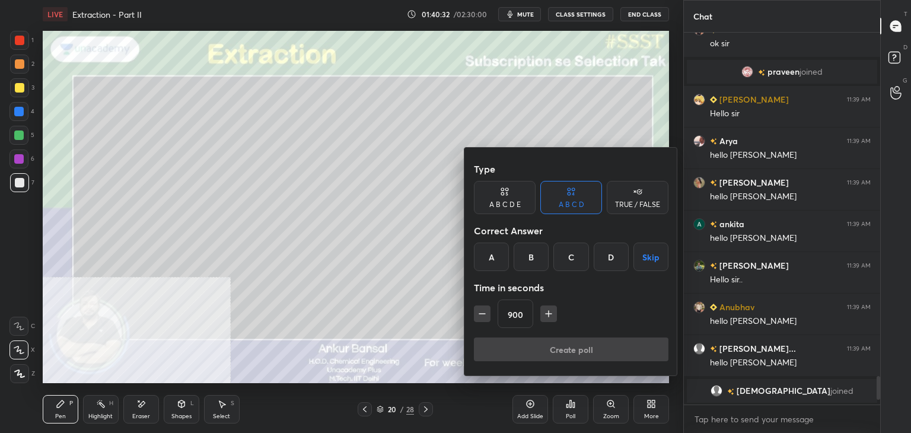
click at [654, 252] on button "Skip" at bounding box center [650, 257] width 35 height 28
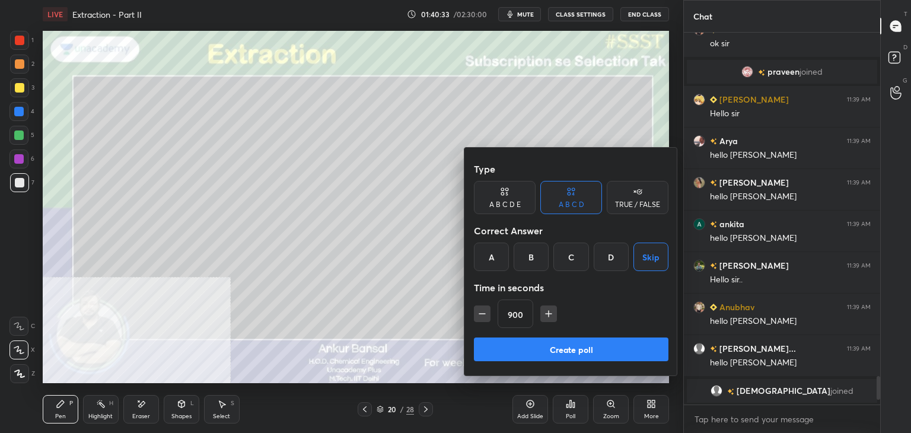
click at [515, 317] on input "900" at bounding box center [515, 314] width 34 height 28
type input "90"
click at [534, 347] on button "Create poll" at bounding box center [571, 349] width 195 height 24
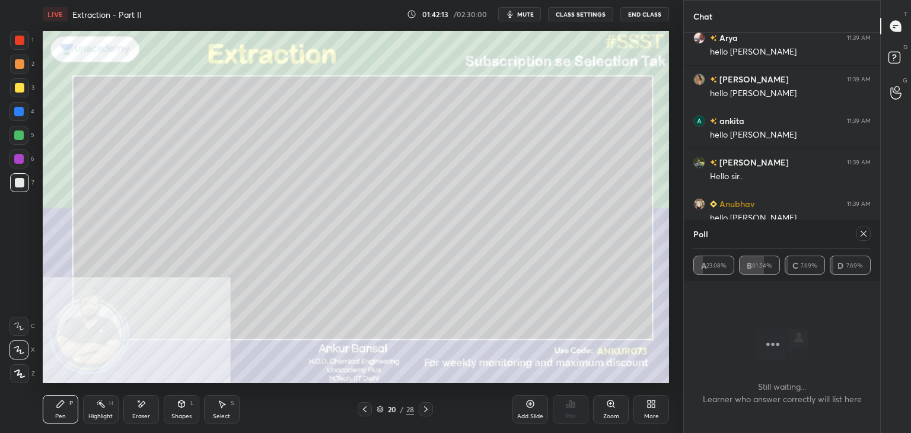
scroll to position [4531, 0]
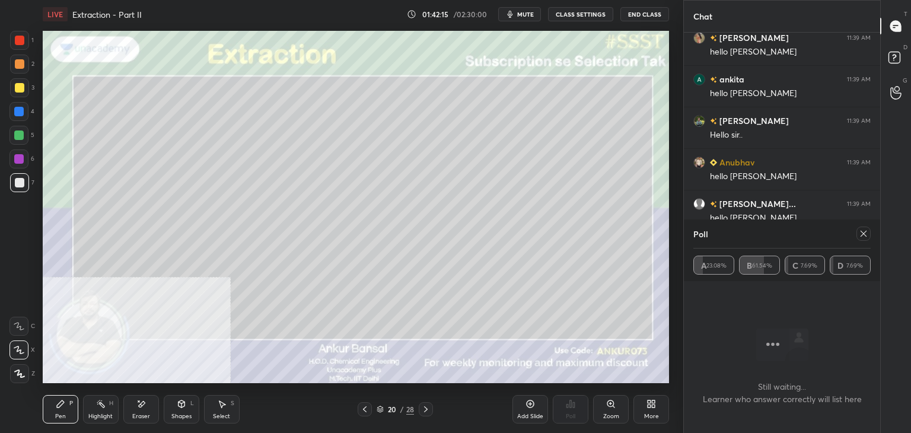
click at [866, 232] on icon at bounding box center [863, 233] width 9 height 9
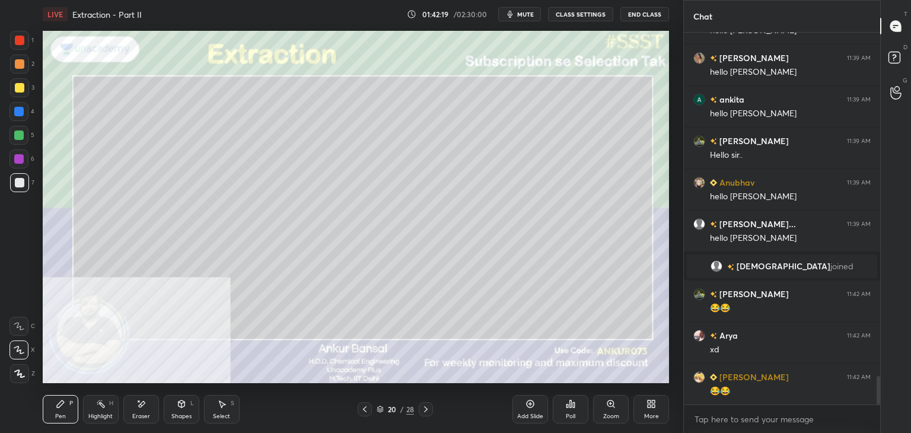
scroll to position [4563, 0]
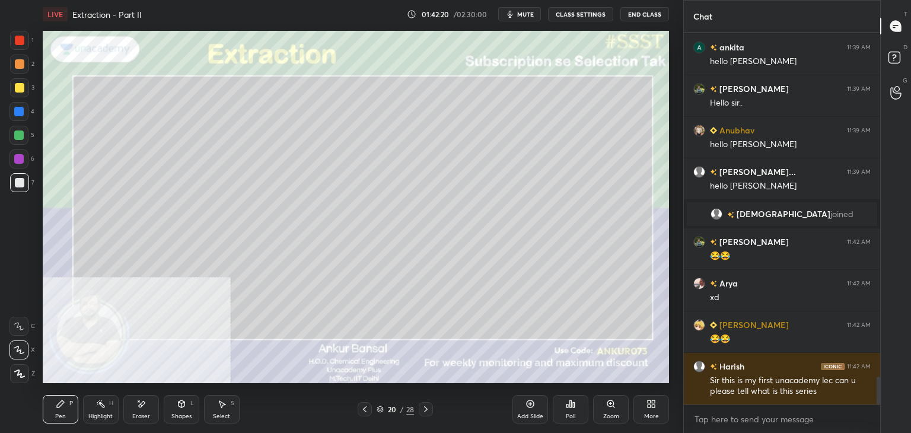
click at [147, 415] on div "Eraser" at bounding box center [141, 416] width 18 height 6
click at [50, 418] on div "Pen P" at bounding box center [61, 409] width 36 height 28
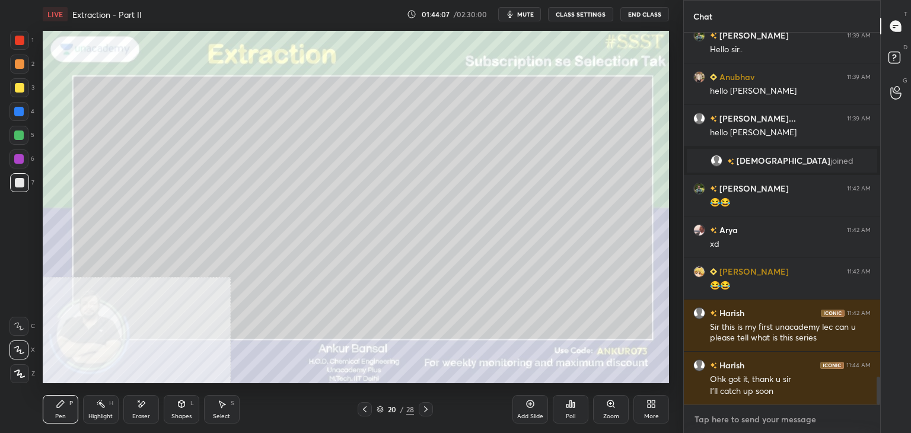
type textarea "x"
click at [732, 418] on textarea at bounding box center [781, 419] width 177 height 19
paste textarea "[URL][DOMAIN_NAME]"
type textarea "[URL][DOMAIN_NAME]"
type textarea "x"
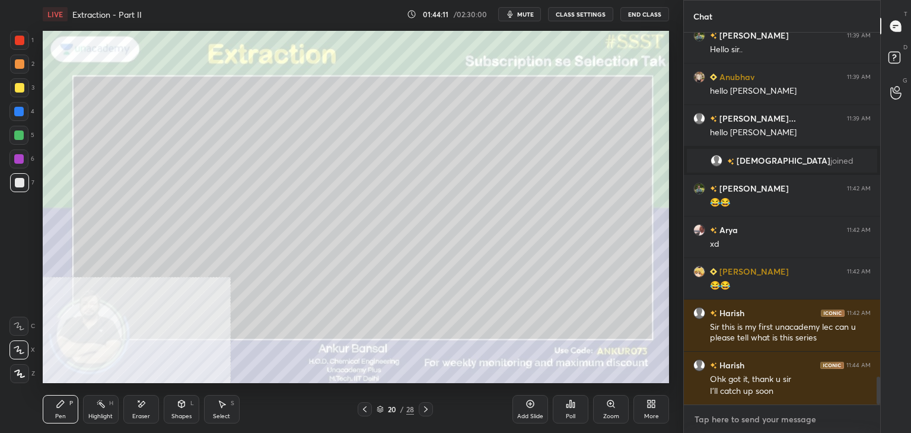
scroll to position [4704, 0]
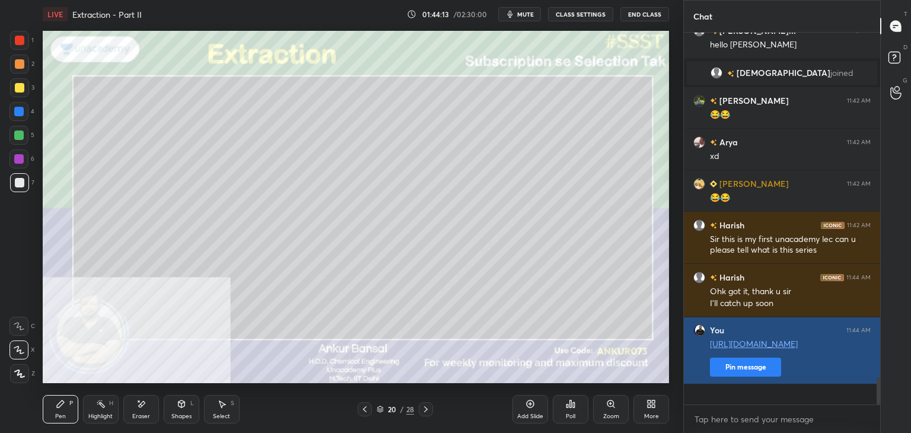
click at [734, 377] on button "Pin message" at bounding box center [745, 367] width 71 height 19
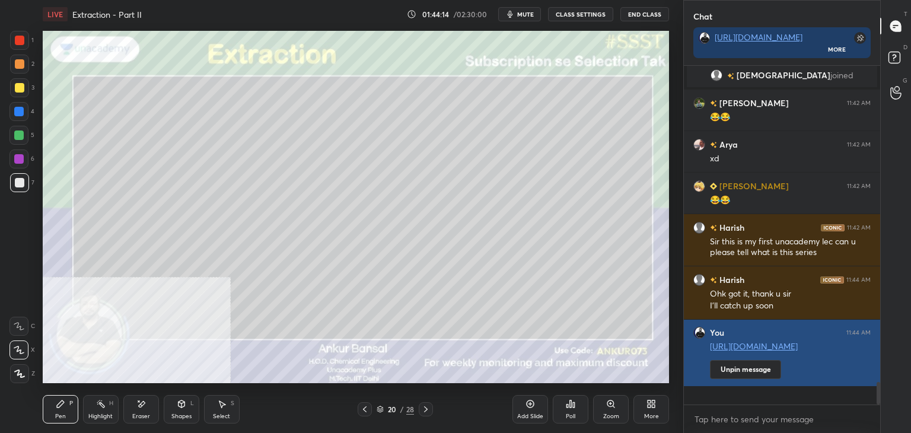
scroll to position [4738, 0]
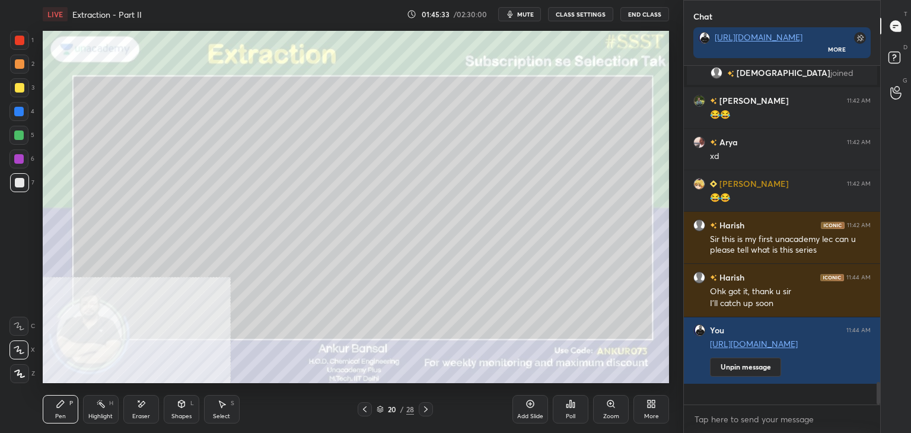
click at [171, 416] on div "Shapes" at bounding box center [181, 416] width 20 height 6
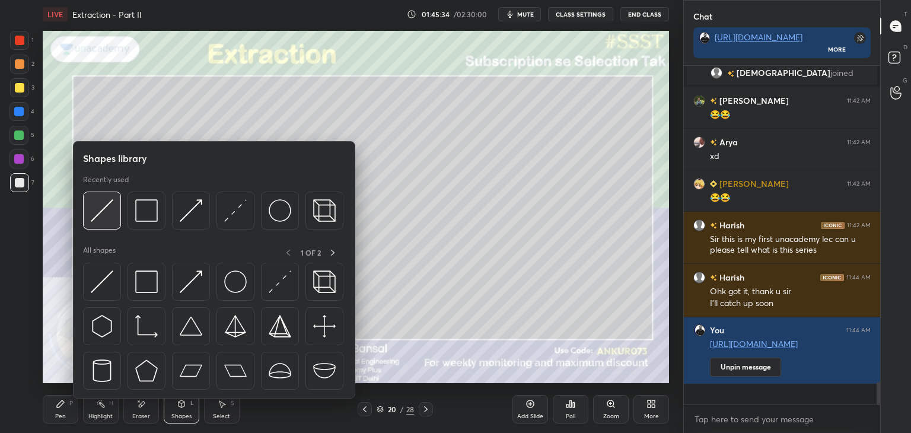
click at [109, 208] on img at bounding box center [102, 210] width 23 height 23
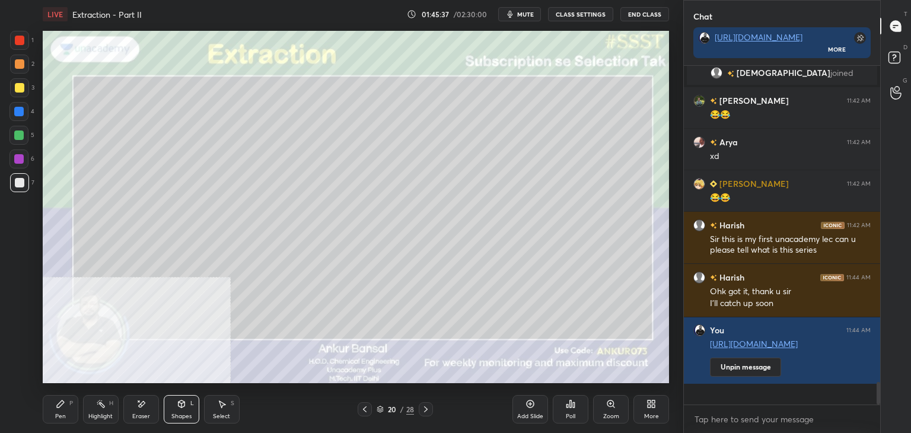
click at [63, 404] on icon at bounding box center [60, 403] width 9 height 9
click at [21, 89] on div at bounding box center [19, 87] width 9 height 9
click at [180, 406] on icon at bounding box center [182, 403] width 7 height 7
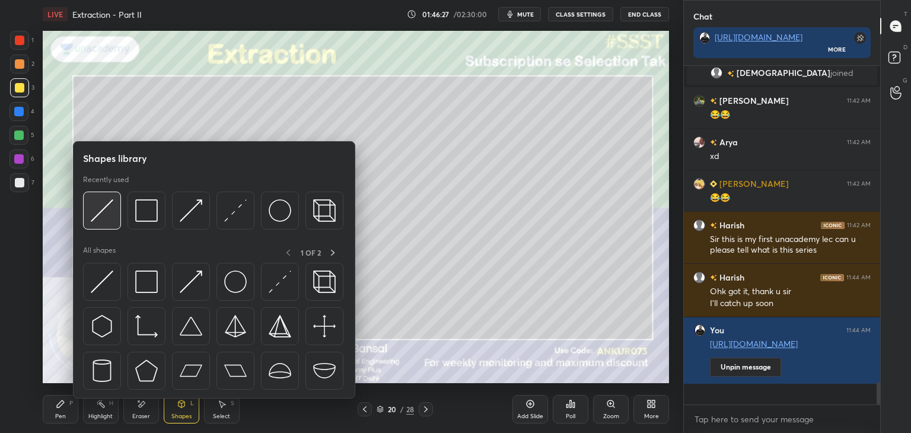
click at [110, 208] on img at bounding box center [102, 210] width 23 height 23
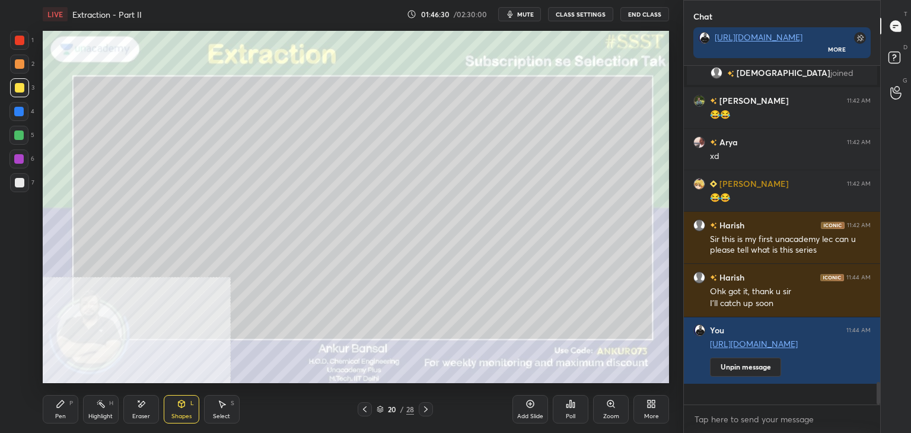
click at [22, 186] on div at bounding box center [19, 182] width 9 height 9
click at [52, 399] on div "Pen P" at bounding box center [61, 409] width 36 height 28
click at [142, 415] on div "Eraser" at bounding box center [141, 416] width 18 height 6
click at [179, 408] on icon at bounding box center [181, 403] width 9 height 9
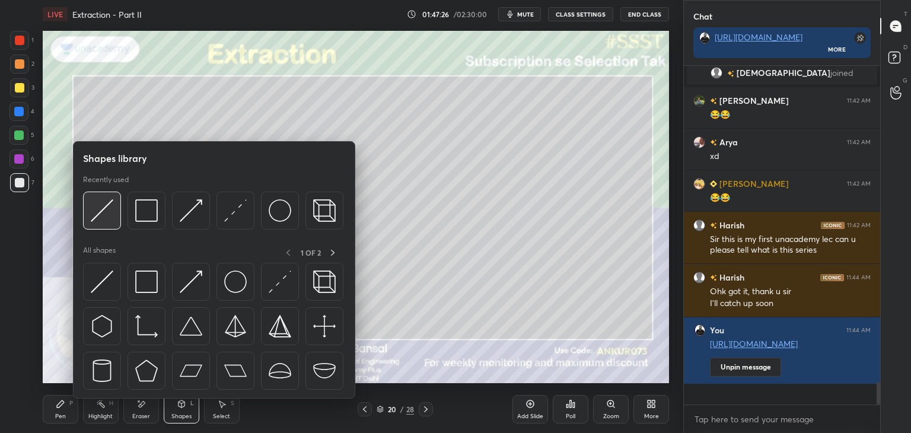
click at [114, 214] on div at bounding box center [102, 211] width 38 height 38
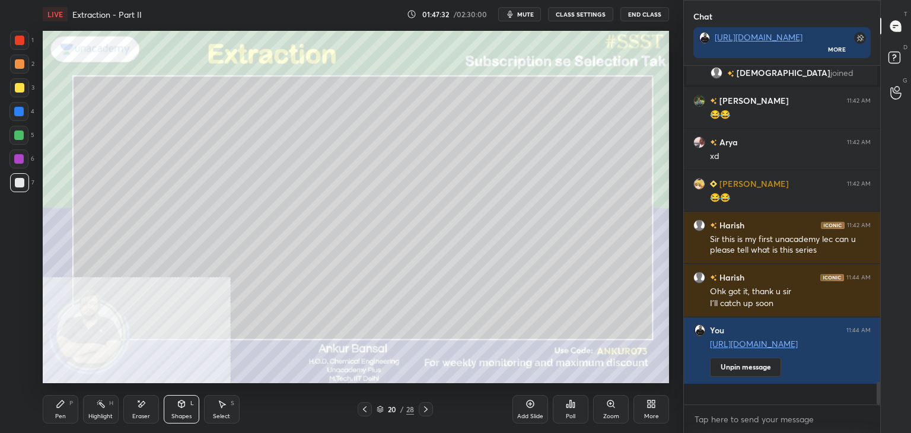
click at [56, 405] on icon at bounding box center [60, 403] width 9 height 9
click at [171, 413] on div "Shapes" at bounding box center [181, 416] width 20 height 6
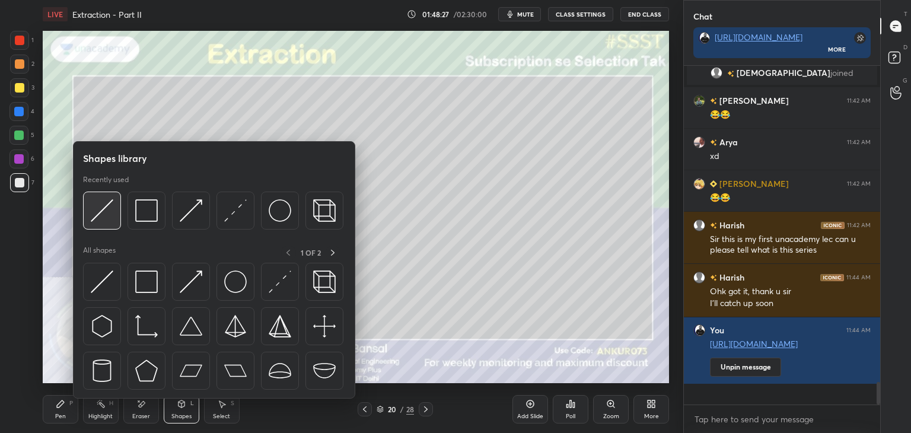
click at [107, 212] on img at bounding box center [102, 210] width 23 height 23
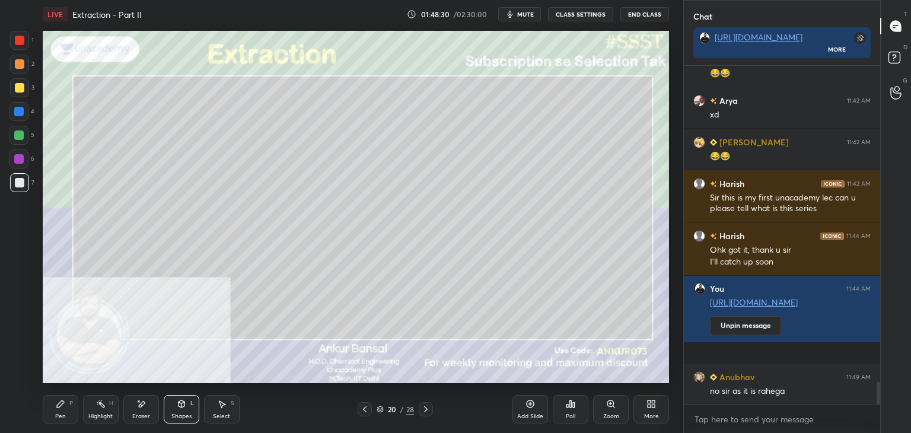
click at [66, 410] on div "Pen P" at bounding box center [61, 409] width 36 height 28
click at [144, 412] on div "Eraser" at bounding box center [141, 409] width 36 height 28
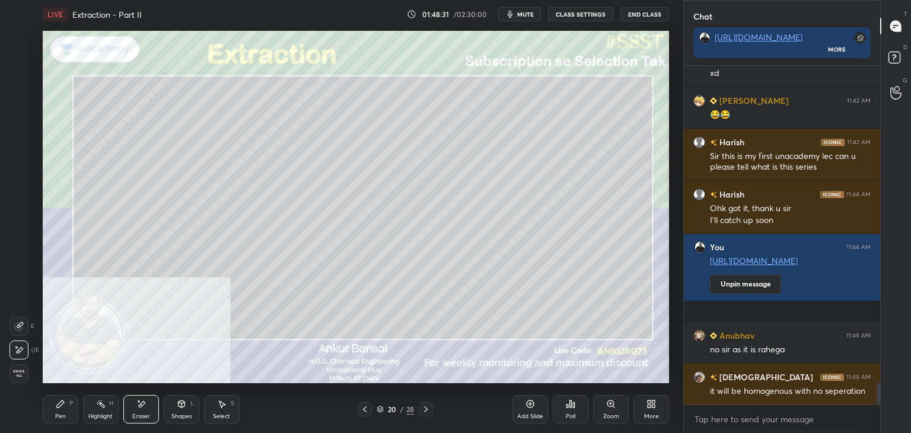
scroll to position [4862, 0]
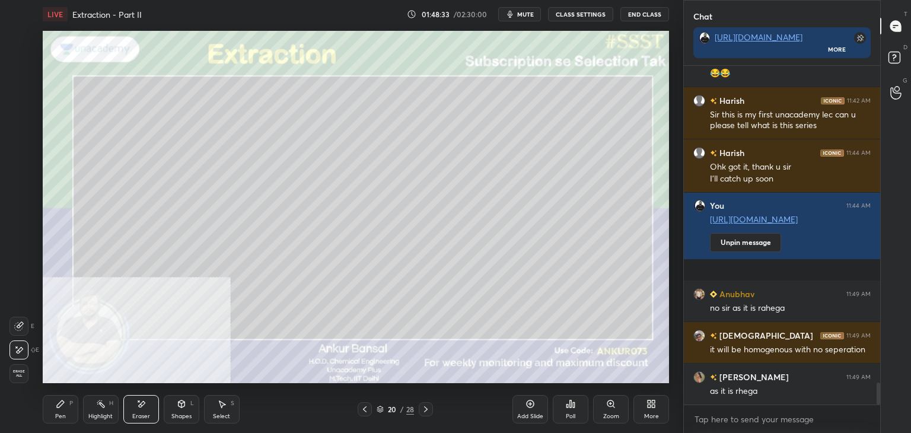
click at [56, 411] on div "Pen P" at bounding box center [61, 409] width 36 height 28
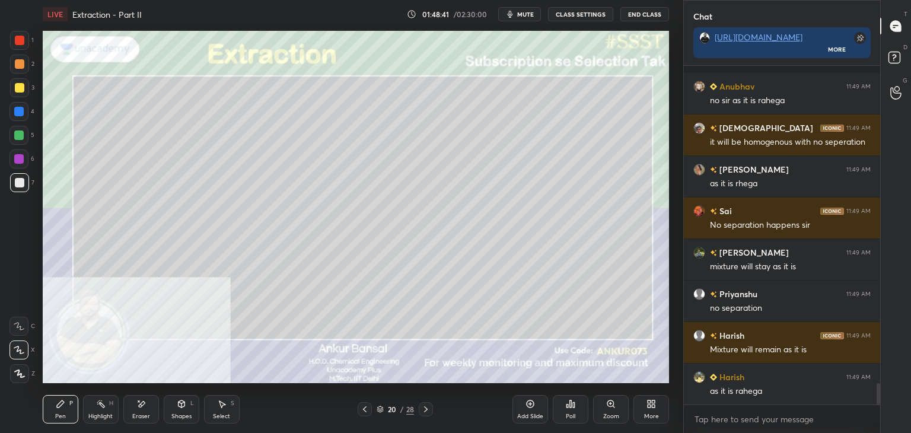
scroll to position [5111, 0]
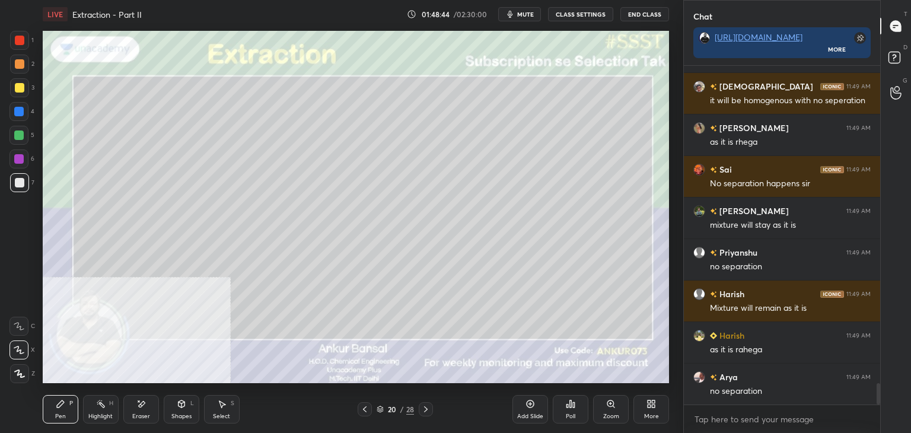
click at [425, 409] on icon at bounding box center [425, 408] width 9 height 9
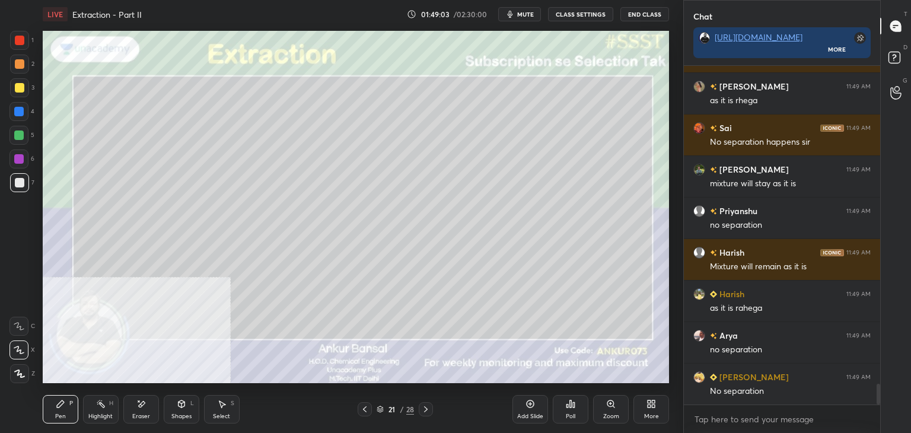
scroll to position [5181, 0]
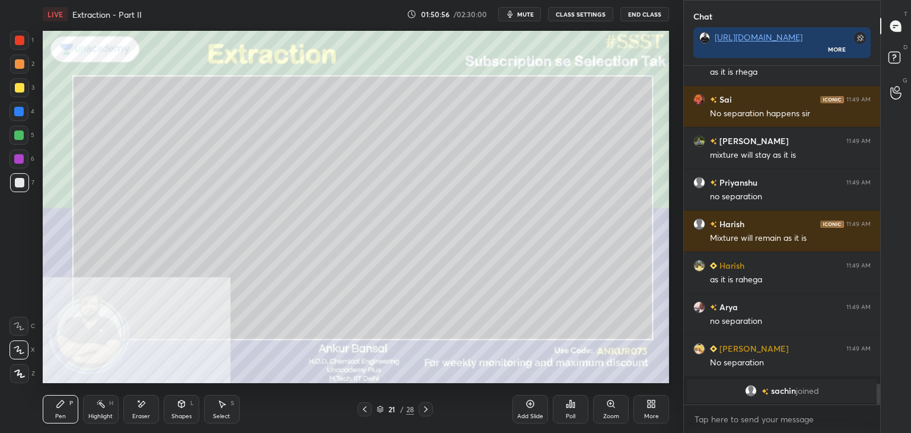
click at [425, 408] on icon at bounding box center [425, 408] width 9 height 9
click at [177, 406] on icon at bounding box center [181, 403] width 9 height 9
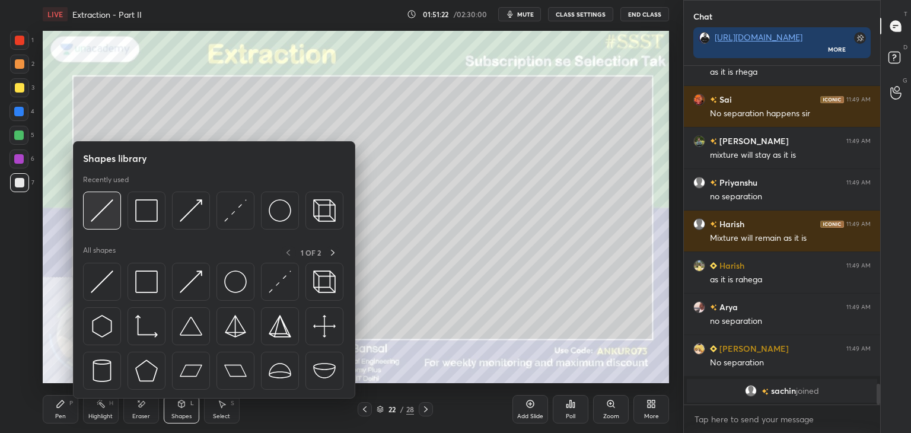
click at [112, 202] on img at bounding box center [102, 210] width 23 height 23
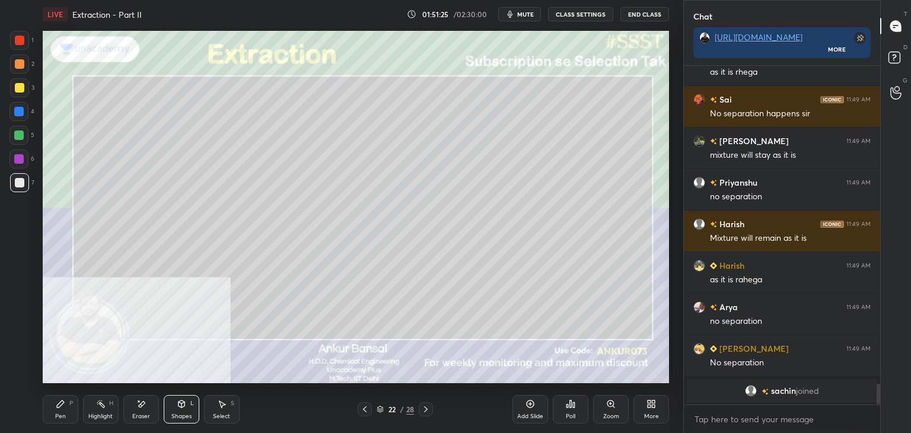
click at [46, 412] on div "Pen P" at bounding box center [61, 409] width 36 height 28
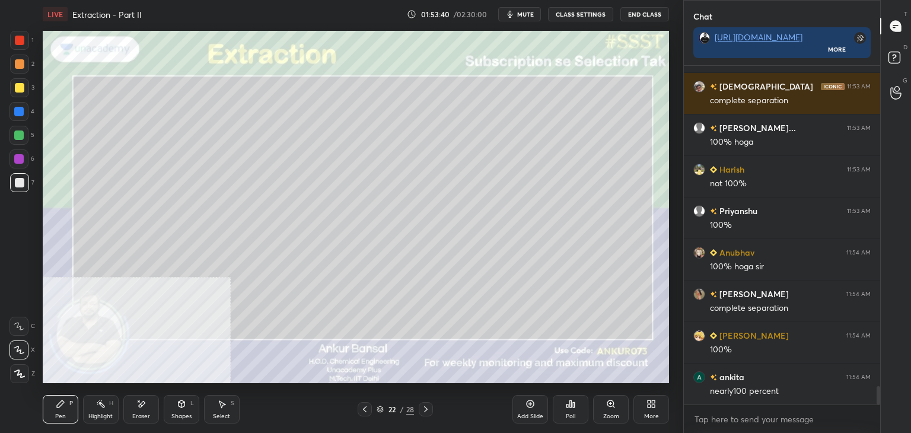
scroll to position [5919, 0]
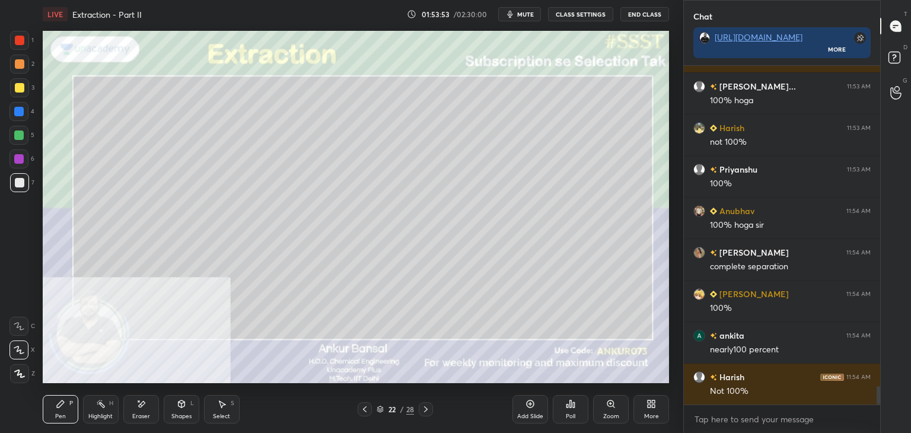
click at [177, 416] on div "Shapes" at bounding box center [181, 416] width 20 height 6
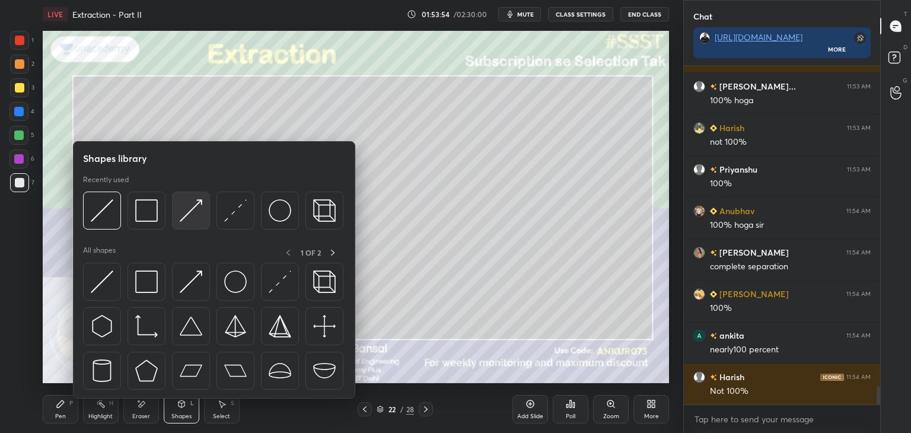
click at [189, 215] on img at bounding box center [191, 210] width 23 height 23
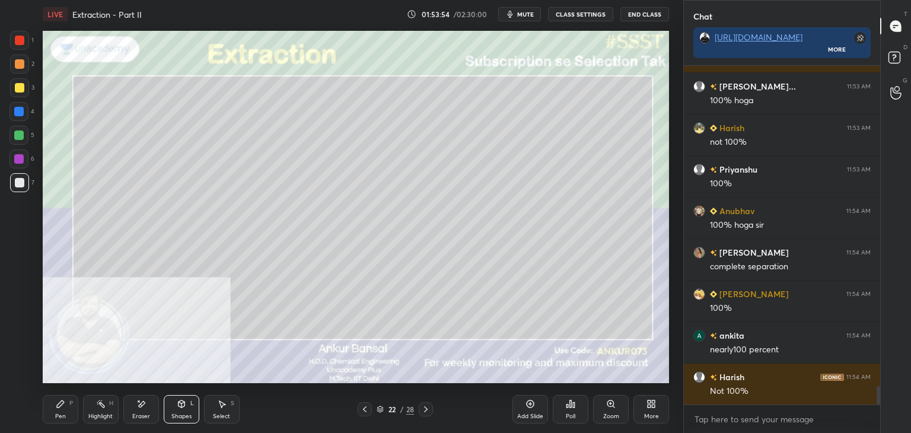
click at [20, 85] on div at bounding box center [19, 87] width 9 height 9
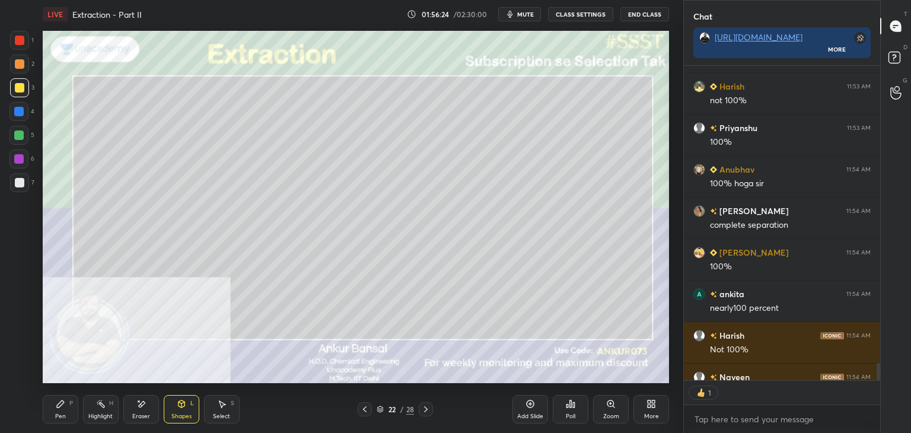
scroll to position [4, 4]
click at [18, 188] on div at bounding box center [19, 182] width 19 height 19
click at [63, 410] on div "Pen P" at bounding box center [61, 409] width 36 height 28
click at [362, 409] on icon at bounding box center [364, 408] width 9 height 9
click at [216, 402] on div "Select S" at bounding box center [222, 409] width 36 height 28
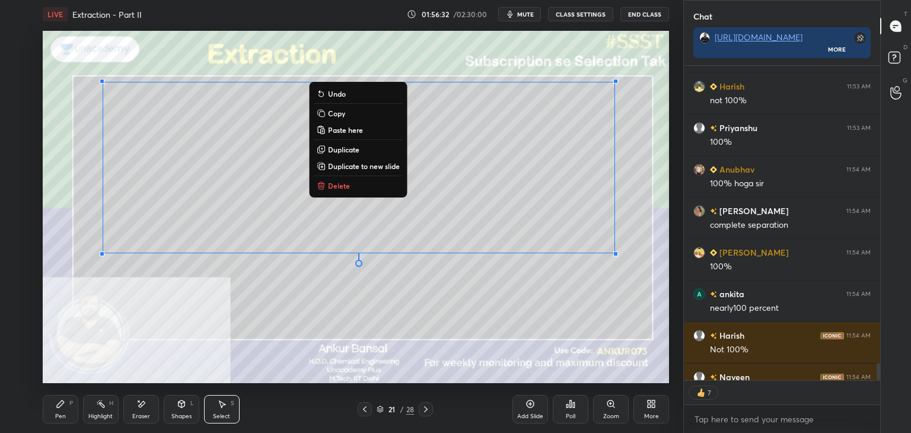
click at [334, 110] on p "Copy" at bounding box center [336, 113] width 17 height 9
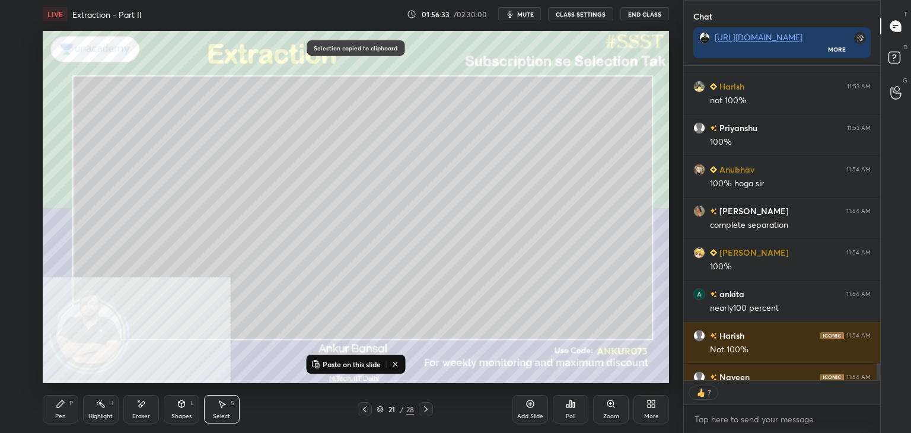
click at [426, 409] on icon at bounding box center [426, 409] width 4 height 6
click at [425, 408] on icon at bounding box center [425, 408] width 9 height 9
click at [342, 363] on p "Paste on this slide" at bounding box center [352, 363] width 58 height 9
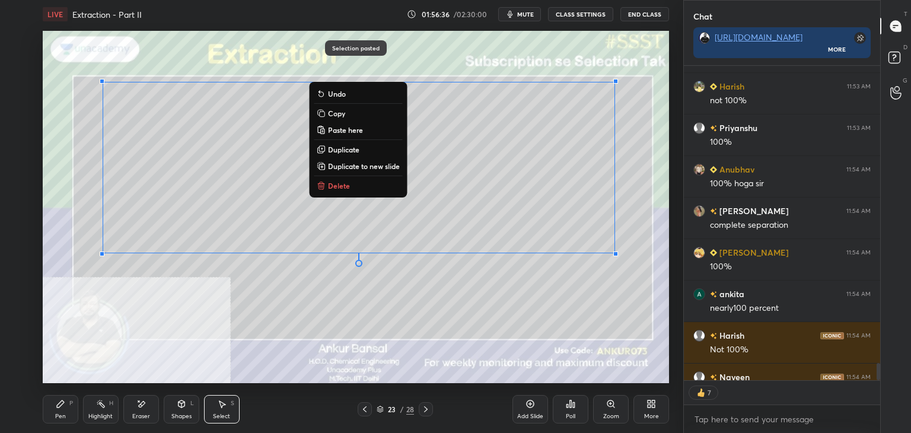
click at [138, 406] on icon at bounding box center [140, 404] width 9 height 10
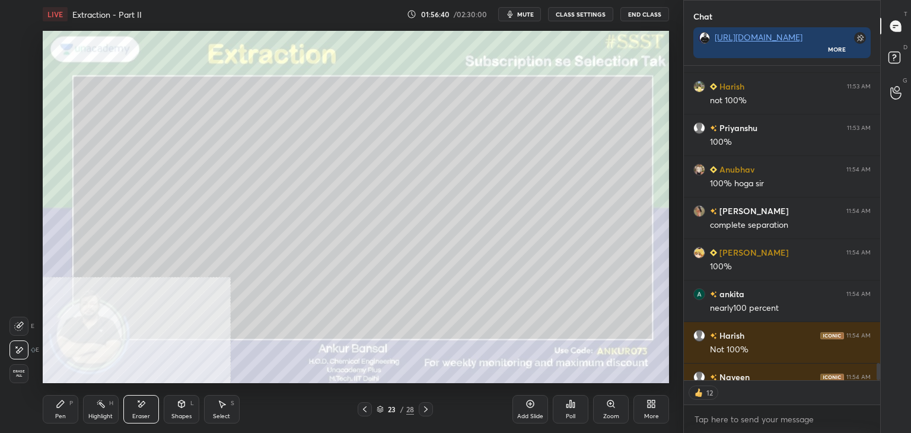
click at [61, 407] on icon at bounding box center [60, 403] width 9 height 9
click at [140, 399] on icon at bounding box center [140, 404] width 9 height 10
click at [43, 409] on div "Pen P" at bounding box center [61, 409] width 36 height 28
click at [143, 409] on div "Eraser" at bounding box center [141, 409] width 36 height 28
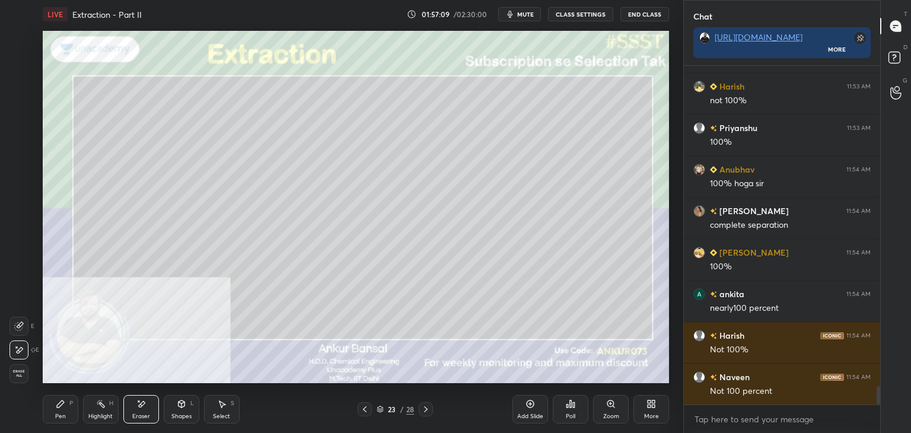
click at [64, 408] on icon at bounding box center [60, 403] width 9 height 9
click at [139, 413] on div "Eraser" at bounding box center [141, 416] width 18 height 6
click at [215, 406] on div "Select S" at bounding box center [222, 409] width 36 height 28
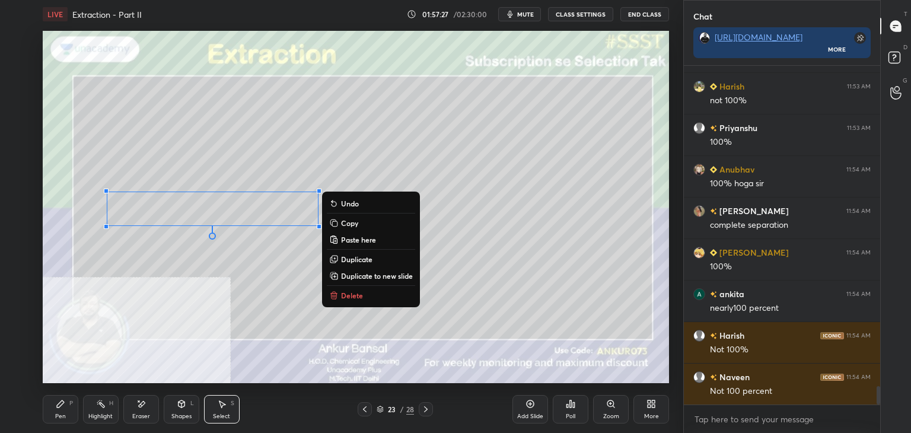
click at [133, 411] on div "Eraser" at bounding box center [141, 409] width 36 height 28
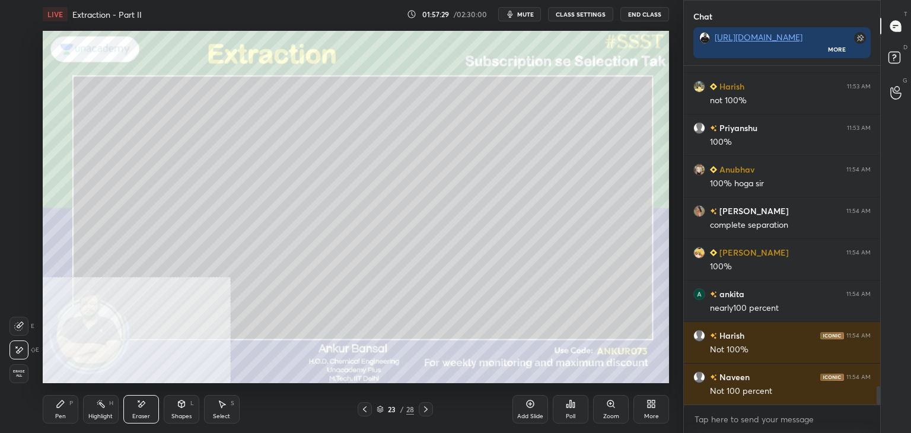
click at [53, 404] on div "Pen P" at bounding box center [61, 409] width 36 height 28
click at [145, 406] on icon at bounding box center [140, 404] width 9 height 10
click at [62, 404] on icon at bounding box center [60, 403] width 7 height 7
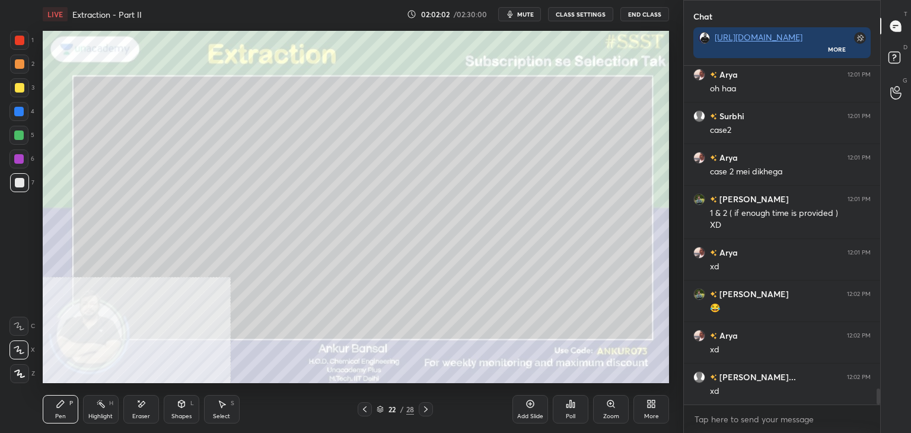
scroll to position [6927, 0]
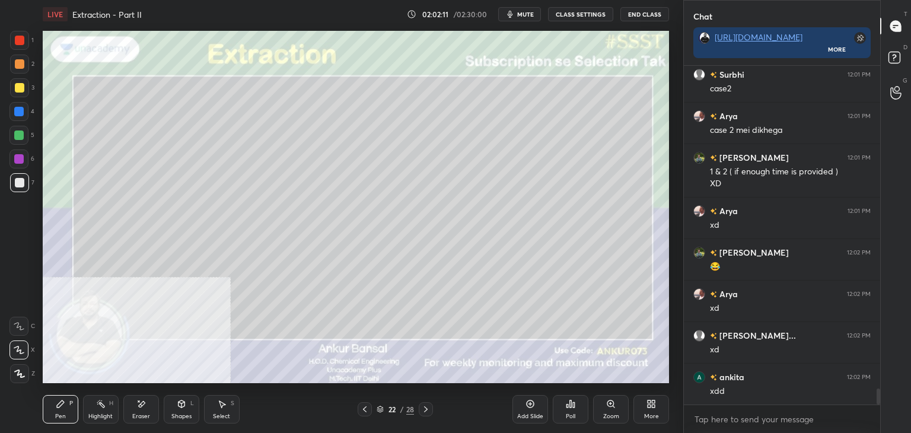
click at [525, 16] on span "mute" at bounding box center [525, 14] width 17 height 8
click at [536, 15] on span "unmute" at bounding box center [525, 14] width 26 height 8
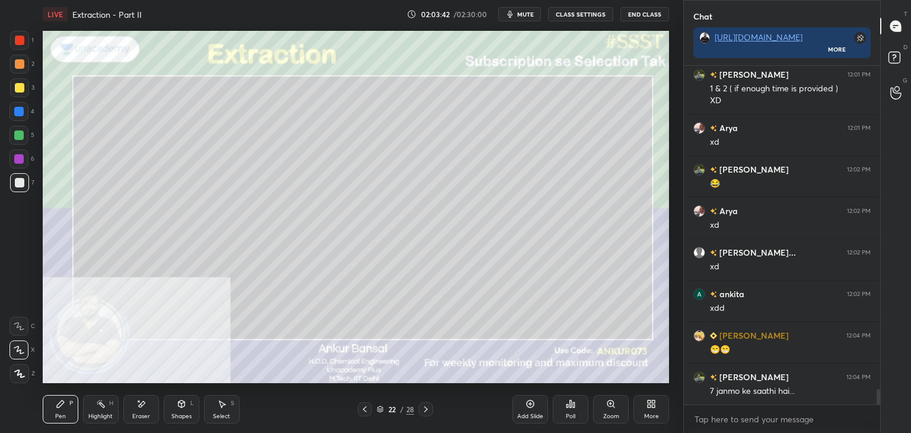
scroll to position [4, 4]
click at [429, 405] on icon at bounding box center [425, 408] width 9 height 9
click at [429, 410] on icon at bounding box center [425, 408] width 9 height 9
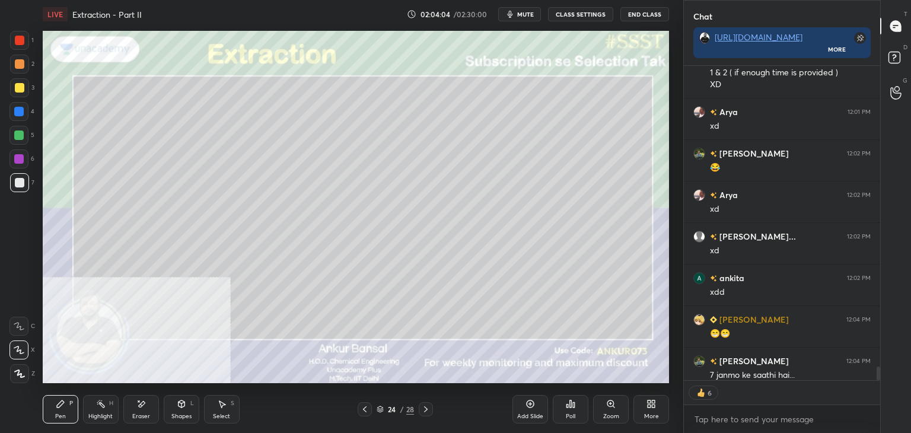
scroll to position [7010, 0]
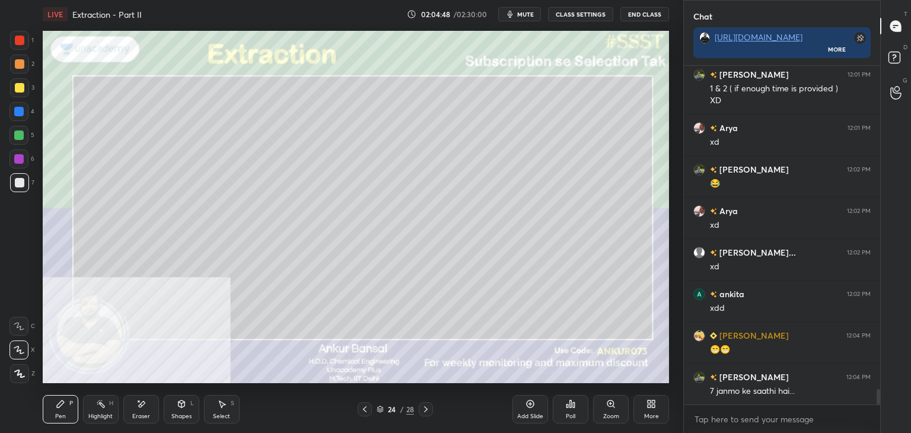
click at [139, 408] on icon at bounding box center [140, 404] width 9 height 10
click at [67, 406] on div "Pen P" at bounding box center [61, 409] width 36 height 28
click at [219, 405] on icon at bounding box center [221, 403] width 9 height 9
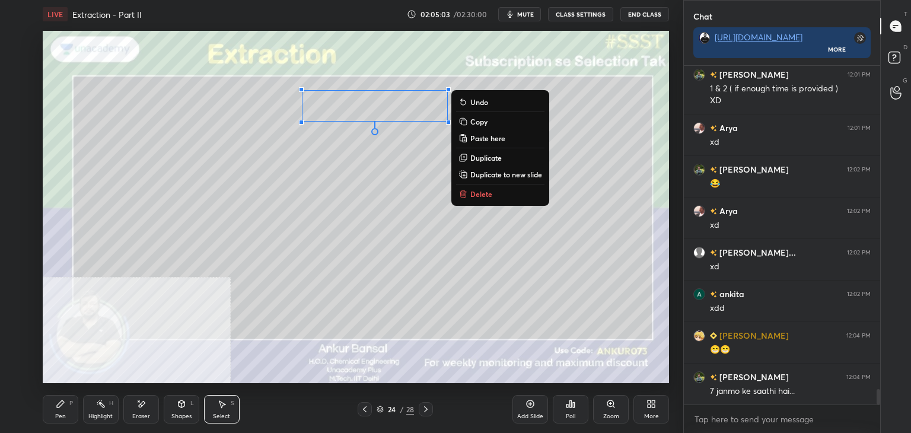
click at [69, 409] on div "Pen P" at bounding box center [61, 409] width 36 height 28
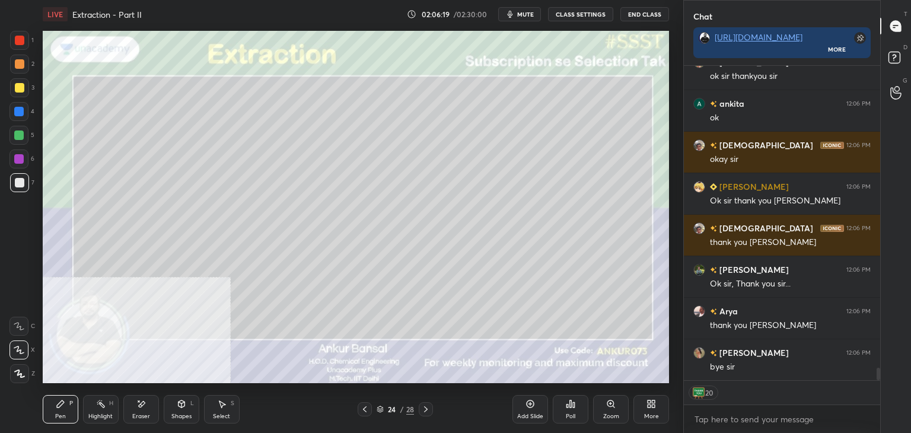
scroll to position [7532, 0]
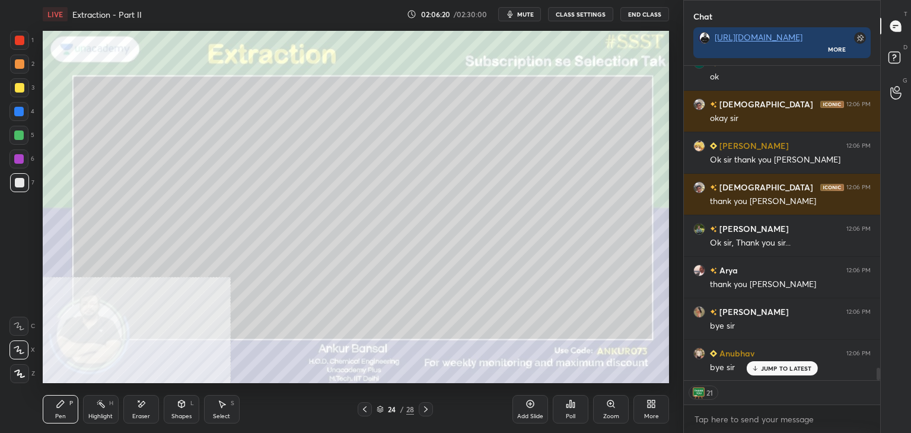
click at [648, 15] on button "End Class" at bounding box center [644, 14] width 49 height 14
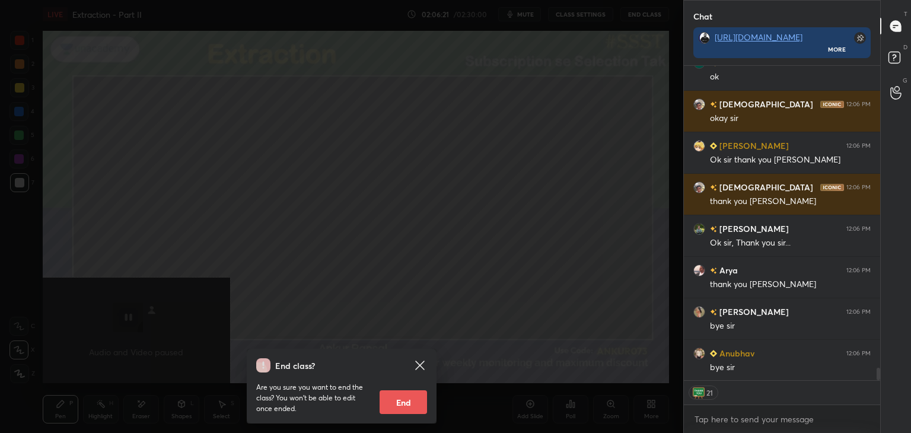
scroll to position [7574, 0]
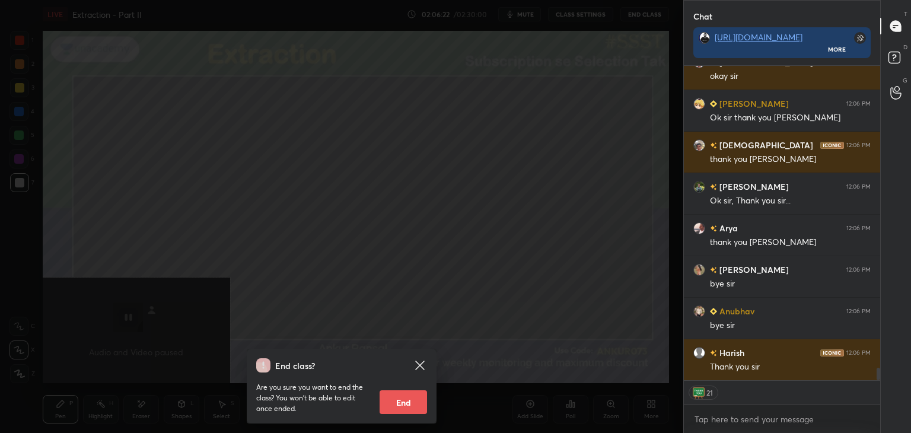
click at [415, 404] on button "End" at bounding box center [403, 402] width 47 height 24
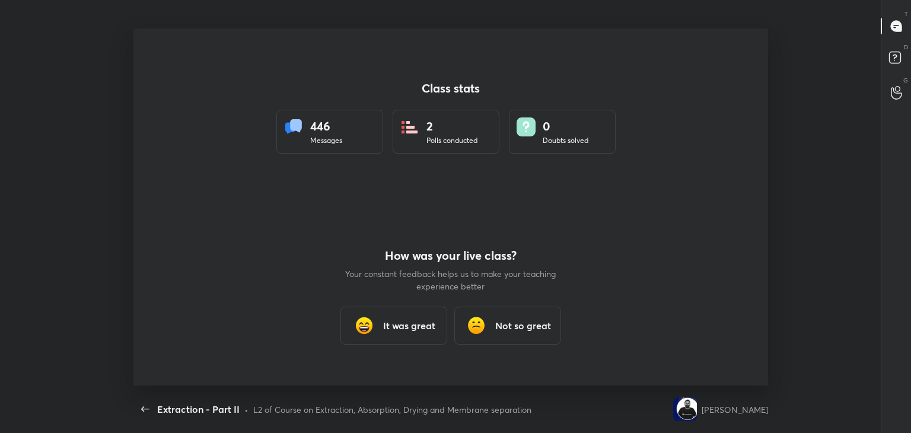
scroll to position [4, 0]
click at [399, 325] on h3 "It was great" at bounding box center [409, 325] width 52 height 14
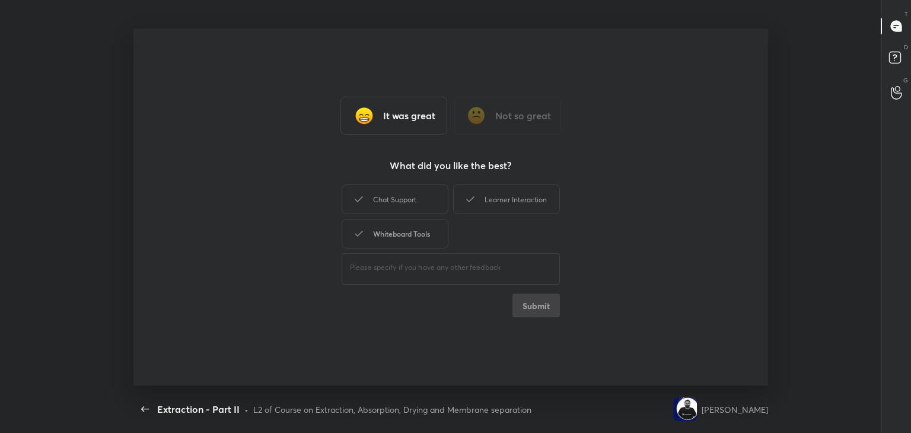
click at [408, 238] on div "Whiteboard Tools" at bounding box center [395, 234] width 107 height 30
click at [409, 203] on div "Chat Support" at bounding box center [395, 199] width 107 height 30
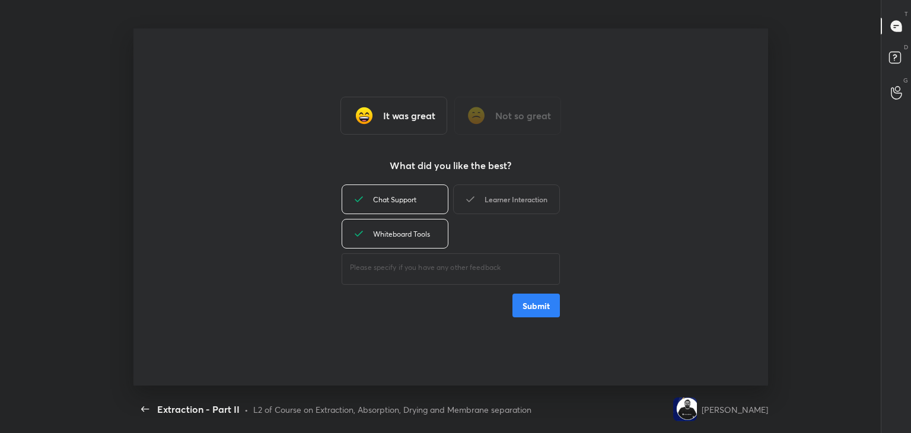
click at [486, 209] on div "Learner Interaction" at bounding box center [506, 199] width 107 height 30
click at [543, 314] on button "Submit" at bounding box center [535, 306] width 47 height 24
type textarea "x"
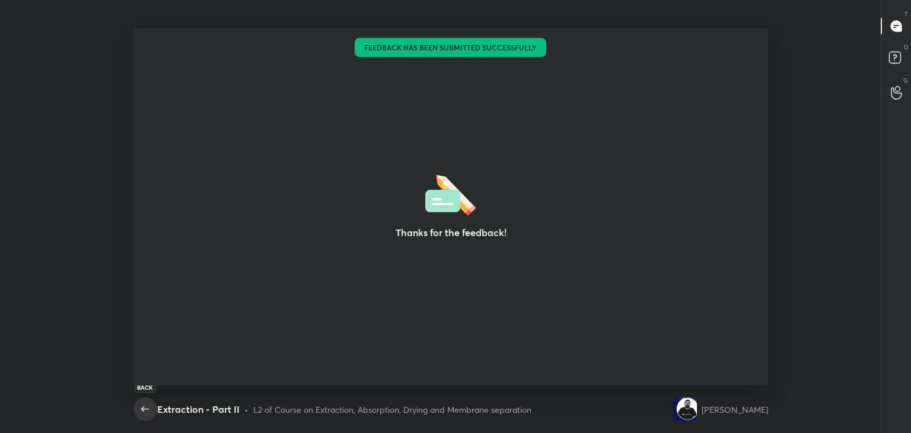
click at [139, 412] on icon "button" at bounding box center [145, 409] width 14 height 14
